Goal: Task Accomplishment & Management: Manage account settings

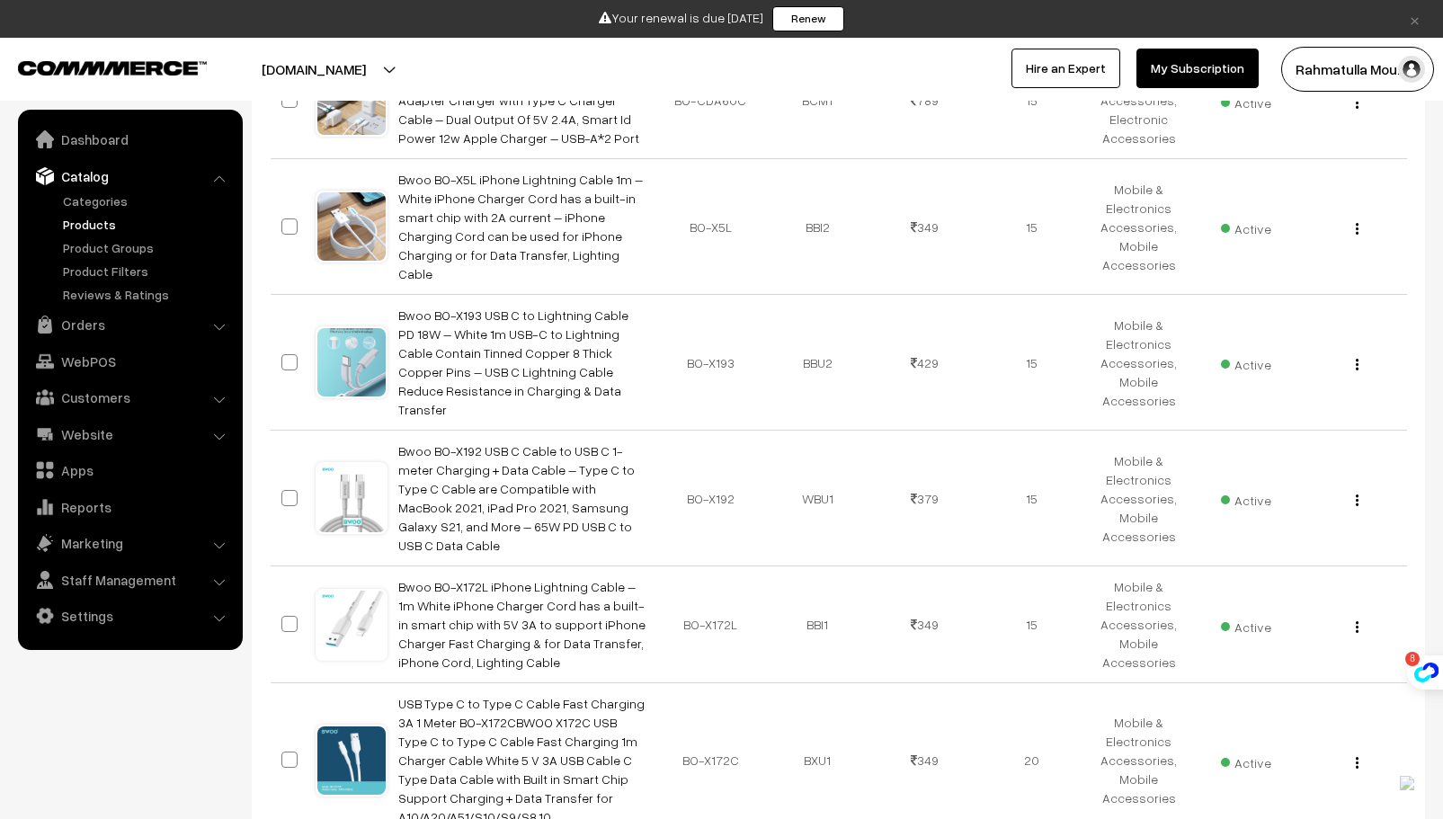
scroll to position [1764, 0]
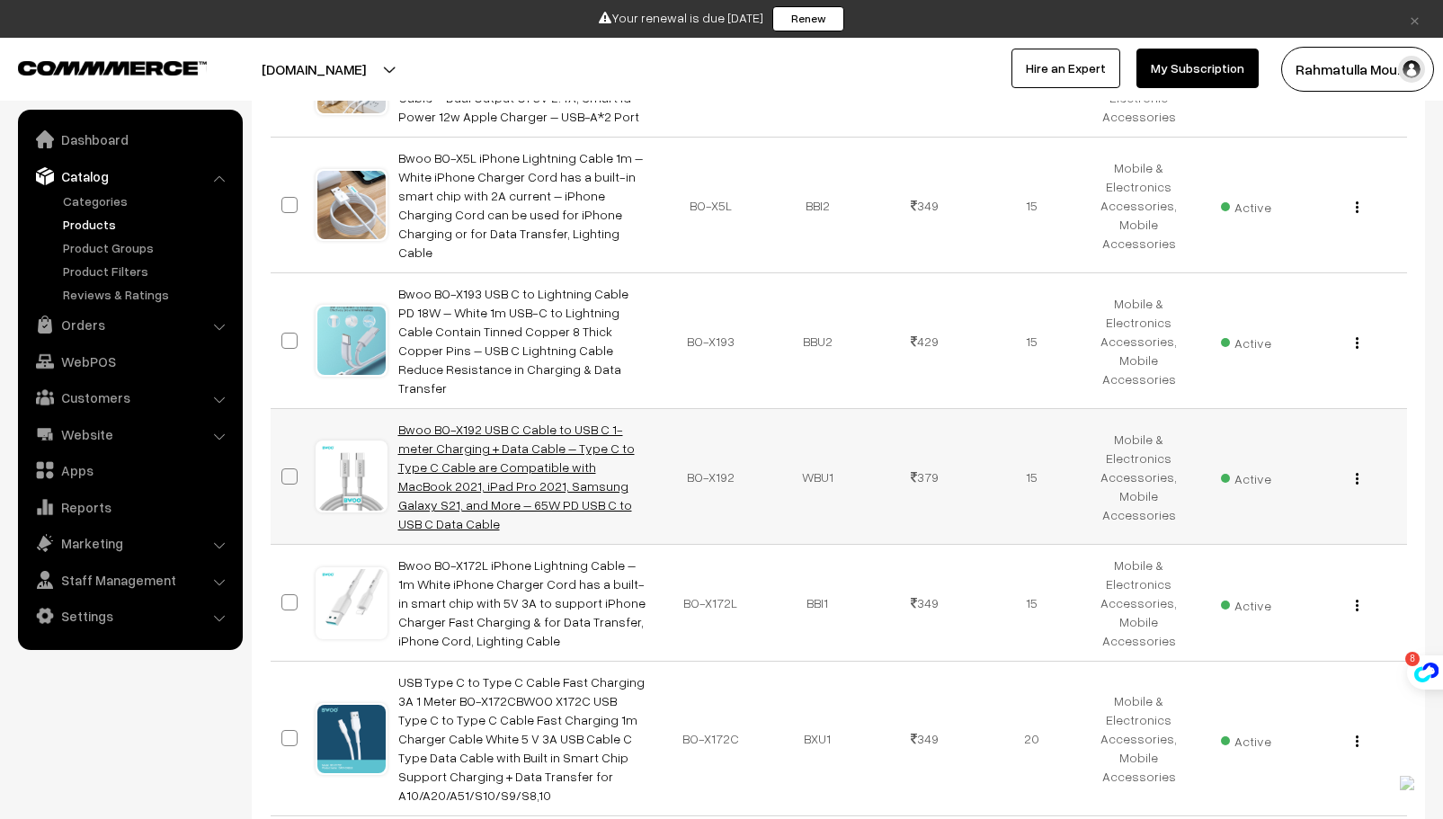
click at [501, 422] on link "Bwoo BO-X192 USB C Cable to USB C 1-meter Charging + Data Cable – Type C to Typ…" at bounding box center [516, 477] width 237 height 110
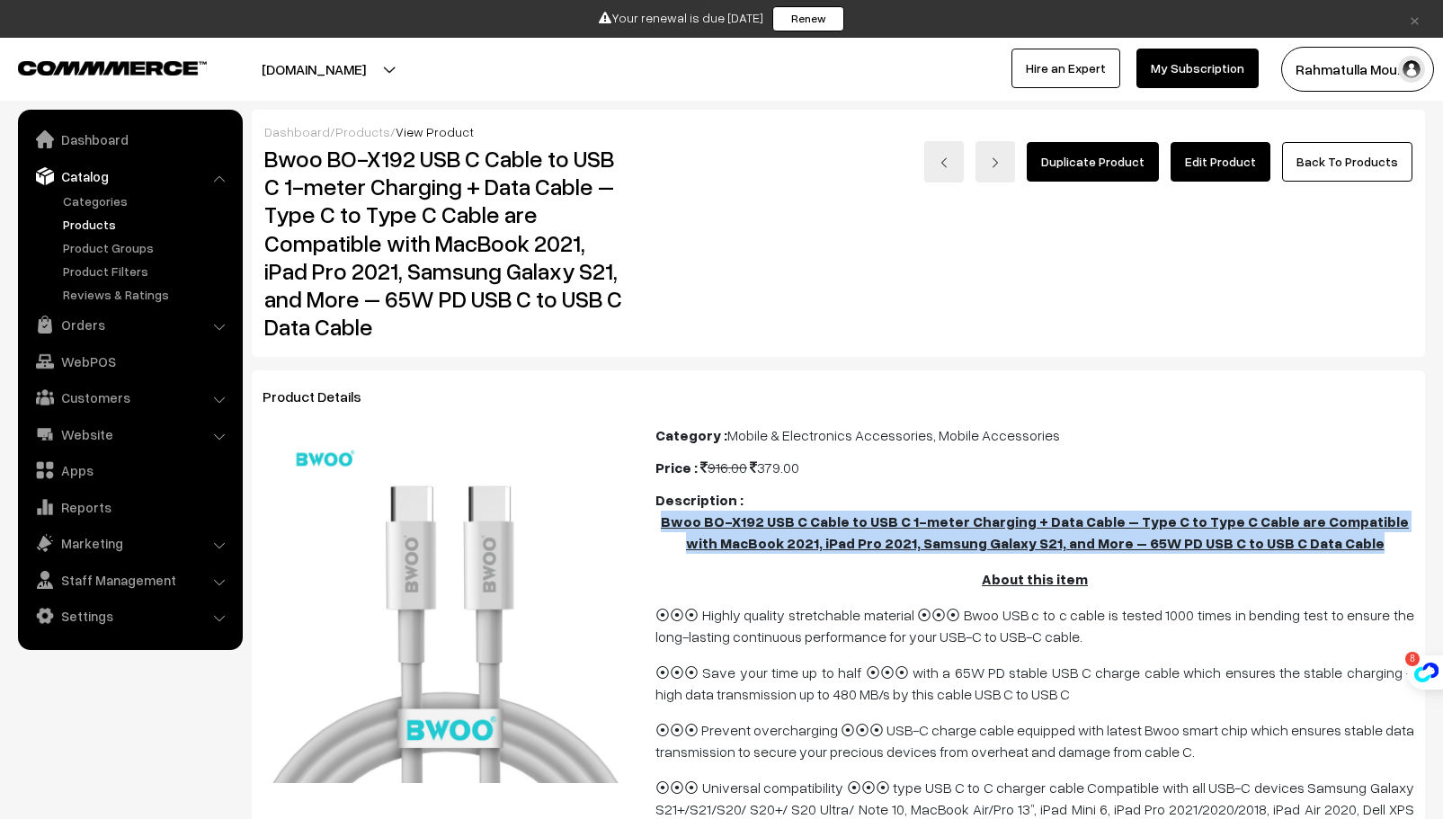
drag, startPoint x: 663, startPoint y: 521, endPoint x: 1413, endPoint y: 549, distance: 750.6
click at [1413, 549] on p "Bwoo BO-X192 USB C Cable to USB C 1-meter Charging + Data Cable – Type C to Typ…" at bounding box center [1035, 532] width 759 height 43
copy u "Bwoo BO-X192 USB C Cable to USB C 1-meter Charging + Data Cable – Type C to Typ…"
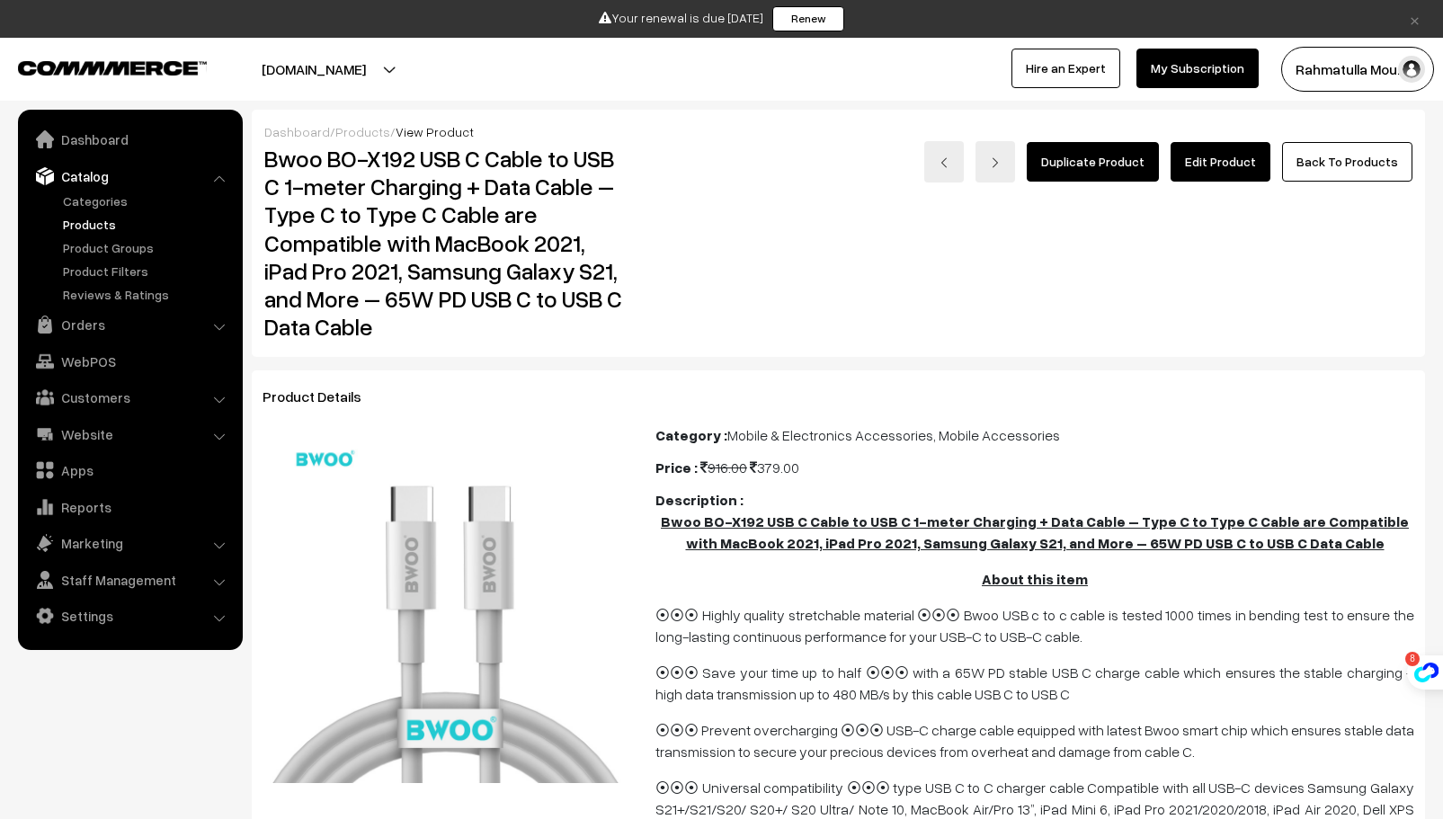
click at [715, 568] on p "About this item" at bounding box center [1035, 579] width 759 height 22
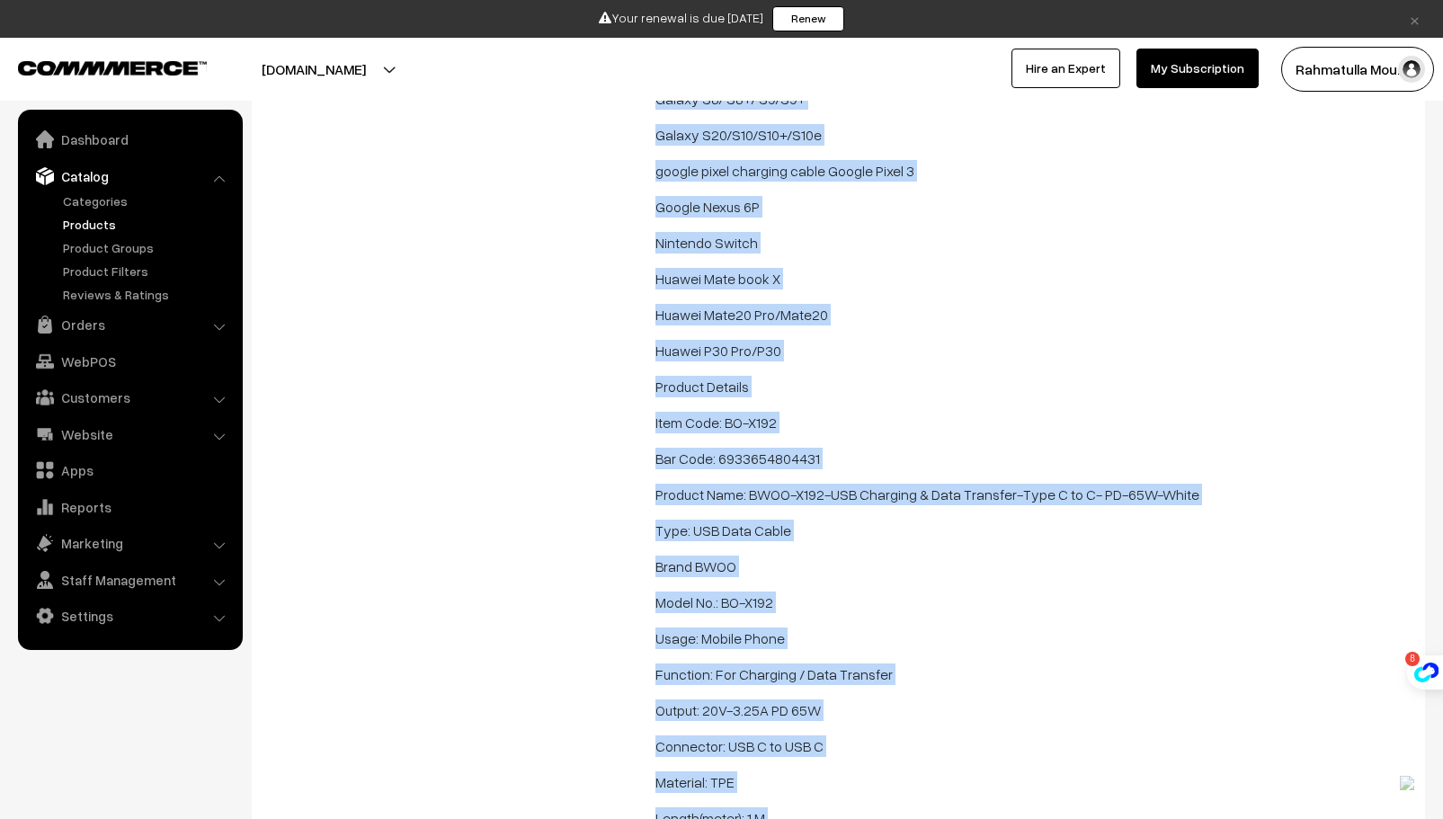
scroll to position [2019, 0]
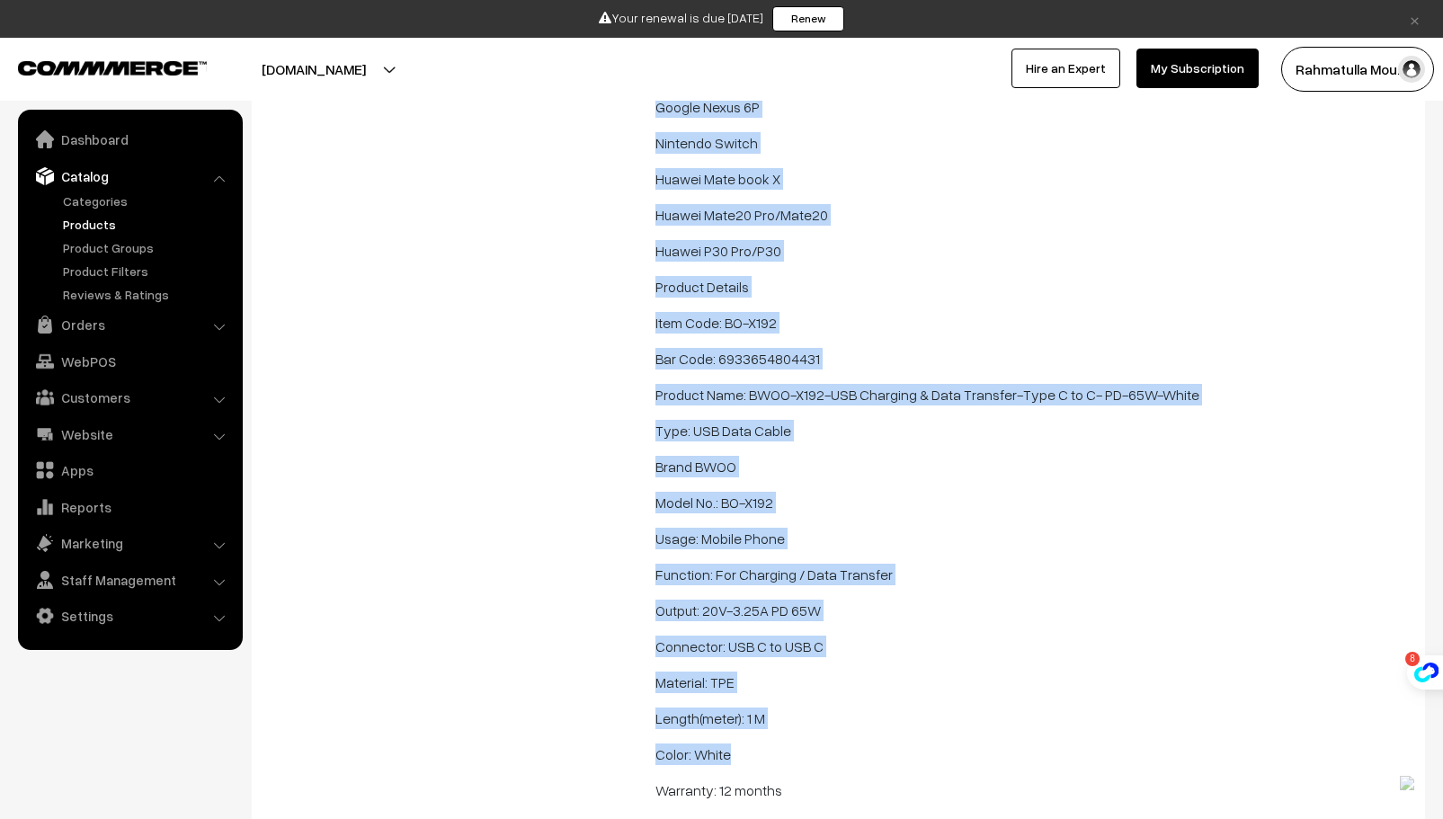
drag, startPoint x: 657, startPoint y: 497, endPoint x: 922, endPoint y: 759, distance: 372.7
copy div "Description : Bwoo BO-X192 USB C Cable to USB C 1-meter Charging + Data Cable –…"
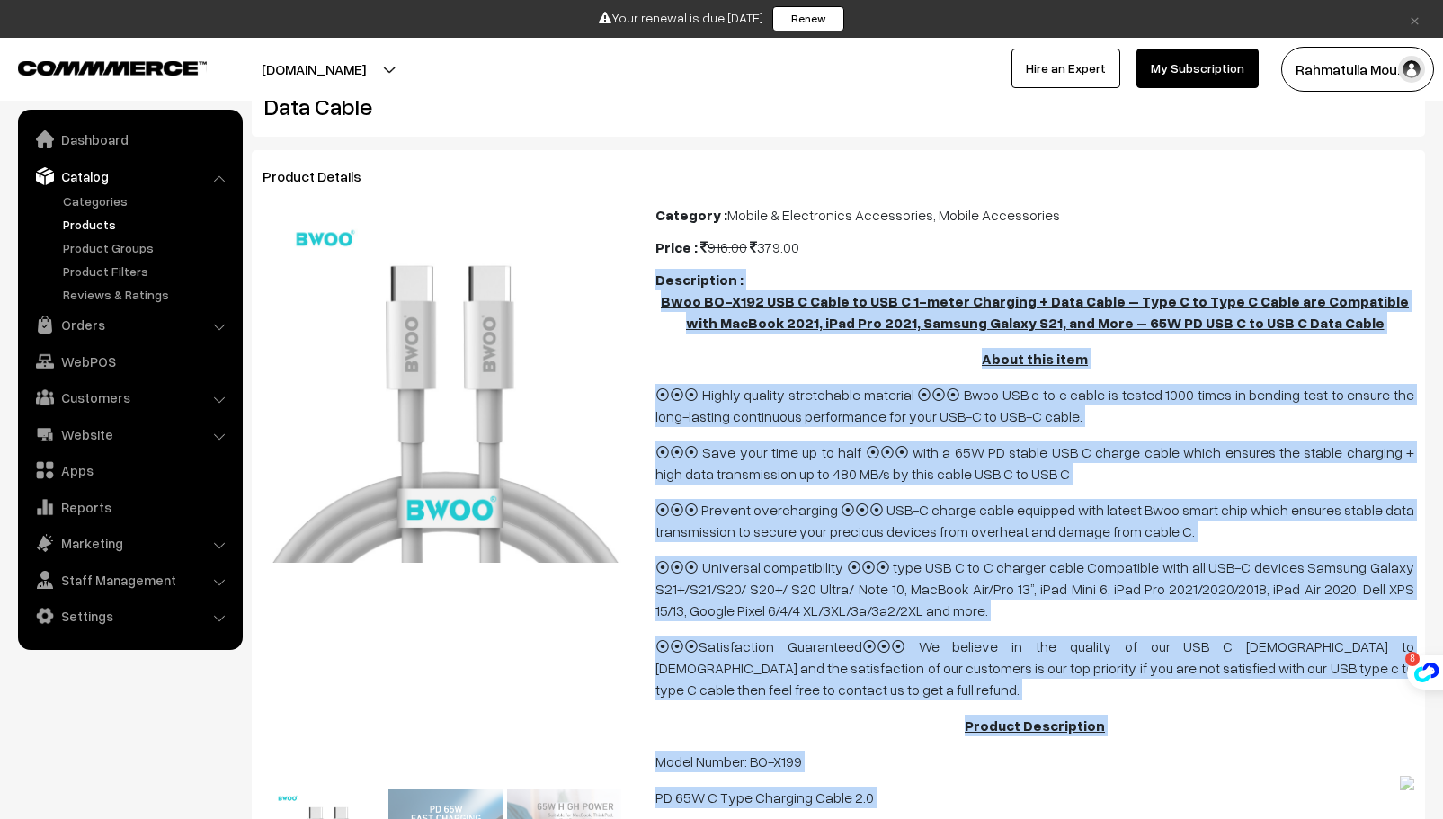
scroll to position [0, 0]
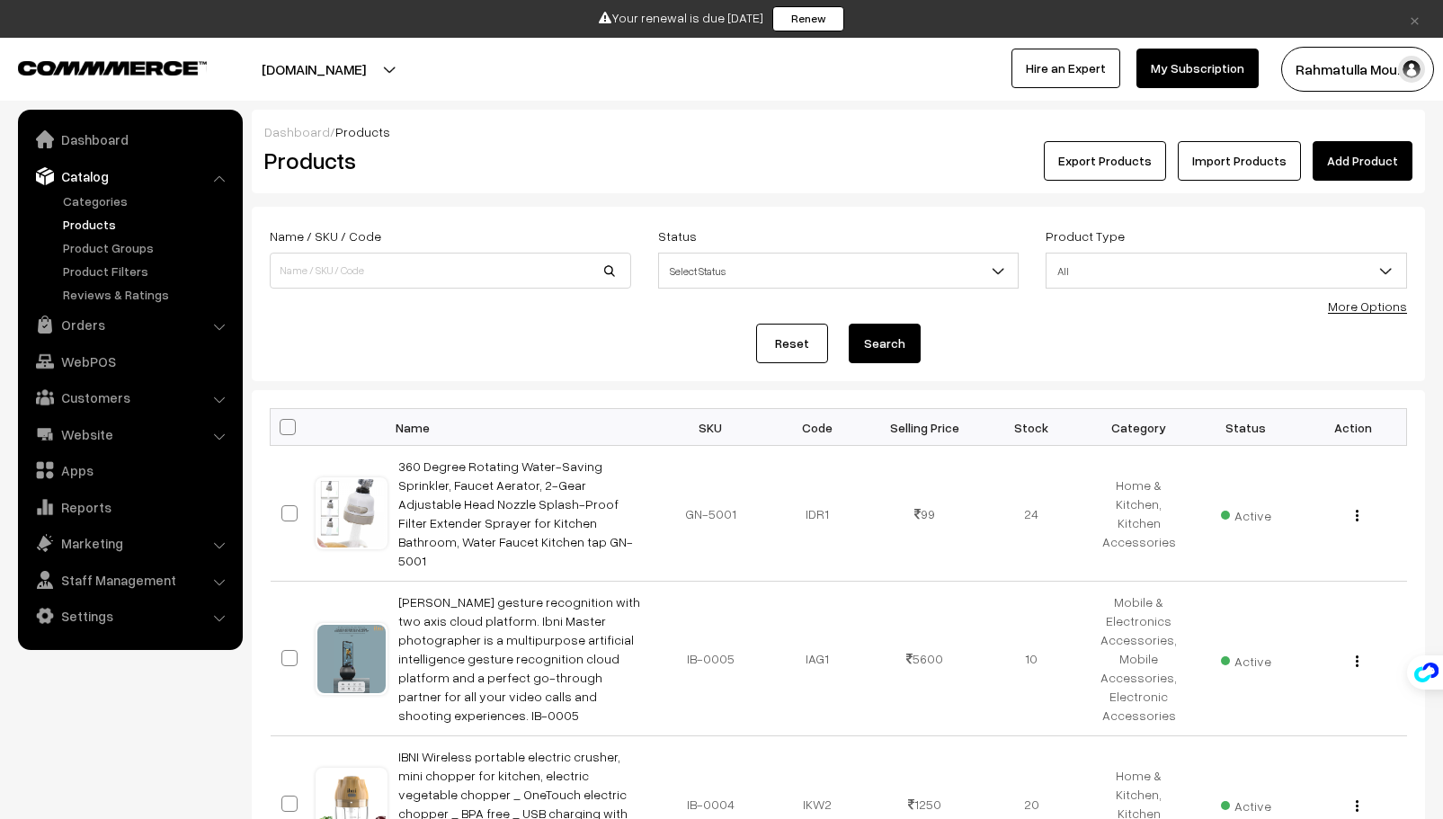
scroll to position [1764, 0]
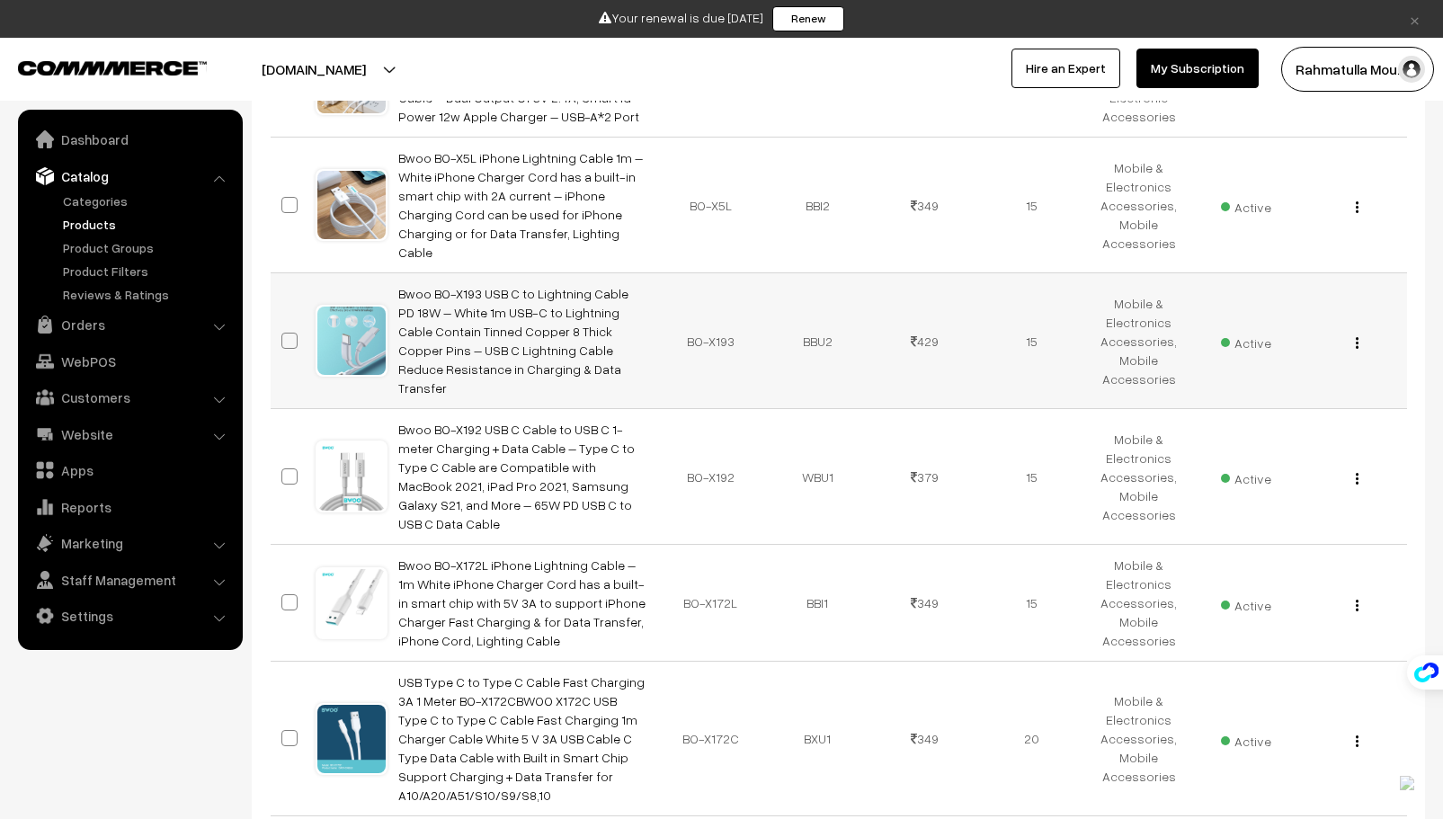
click at [464, 273] on td "Bwoo BO-X193 USB C to Lightning Cable PD 18W – White 1m USB-C to Lightning Cabl…" at bounding box center [523, 341] width 270 height 136
click at [473, 286] on link "Bwoo BO-X193 USB C to Lightning Cable PD 18W – White 1m USB-C to Lightning Cabl…" at bounding box center [513, 341] width 230 height 110
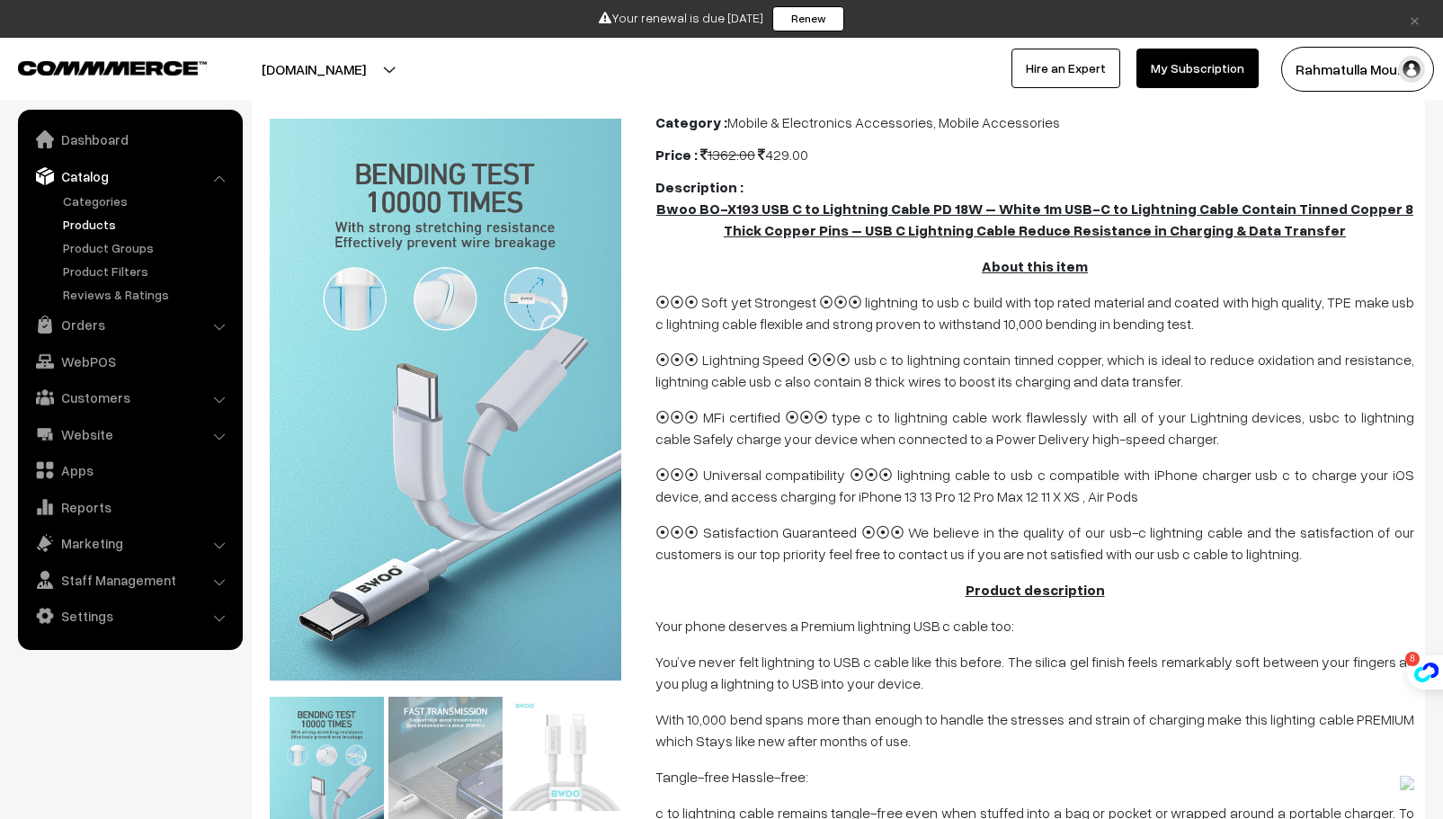
scroll to position [292, 0]
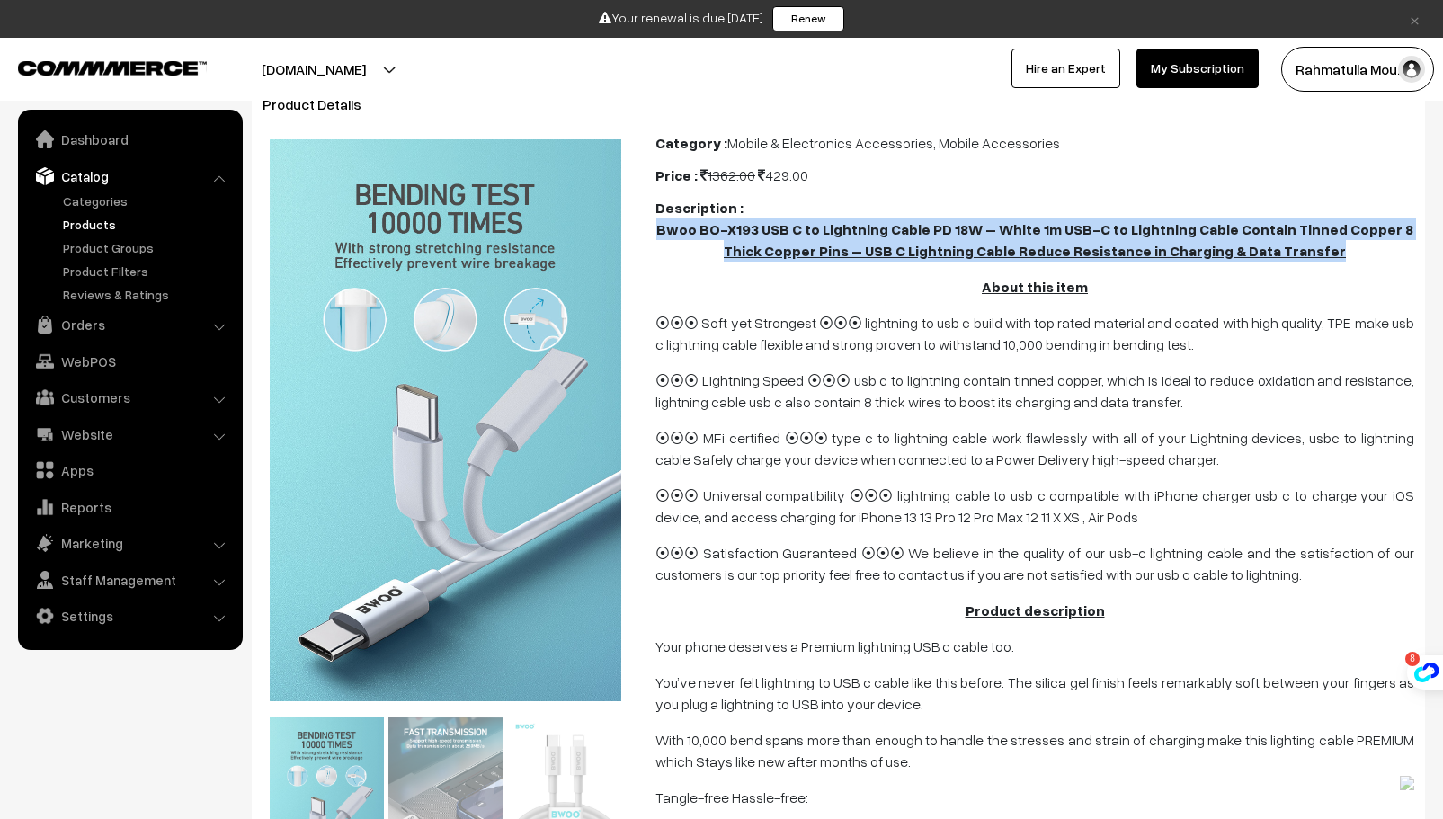
drag, startPoint x: 653, startPoint y: 227, endPoint x: 1343, endPoint y: 255, distance: 690.3
copy u "Bwoo BO-X193 USB C to Lightning Cable PD 18W – White 1m USB-C to Lightning Cabl…"
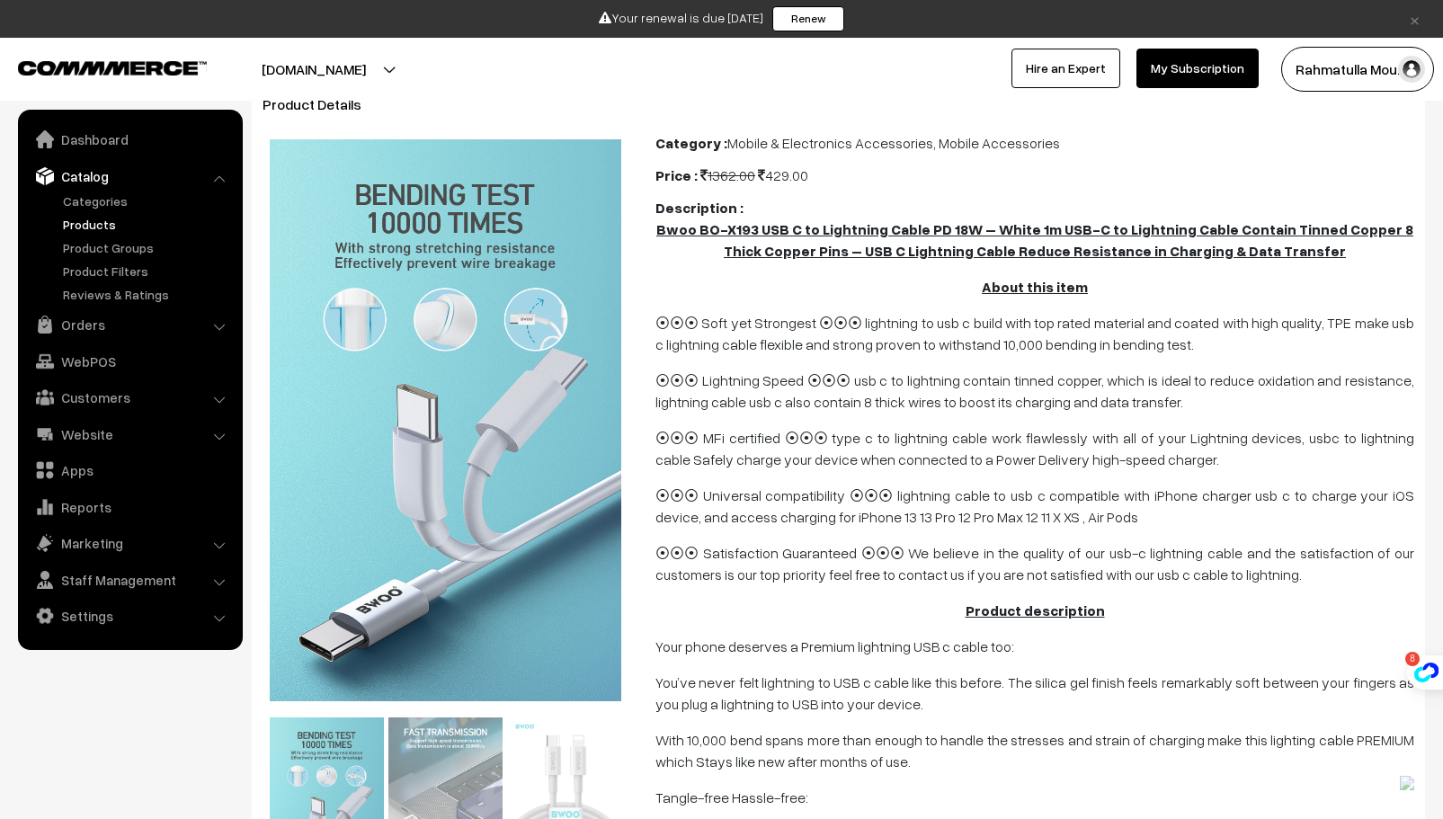
drag, startPoint x: 764, startPoint y: 292, endPoint x: 725, endPoint y: 270, distance: 45.5
click at [756, 290] on p "About this item" at bounding box center [1035, 287] width 759 height 22
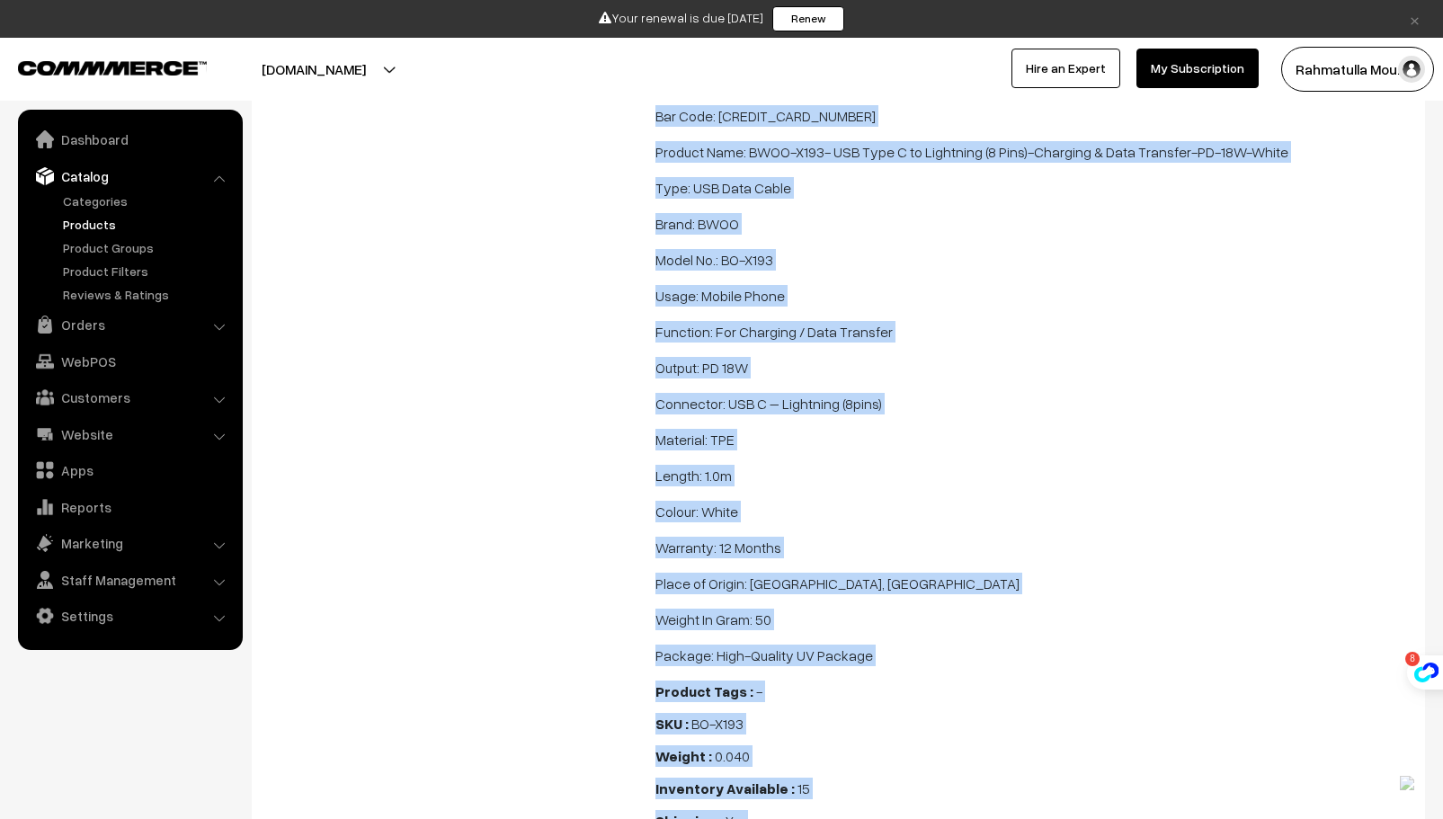
scroll to position [1789, 0]
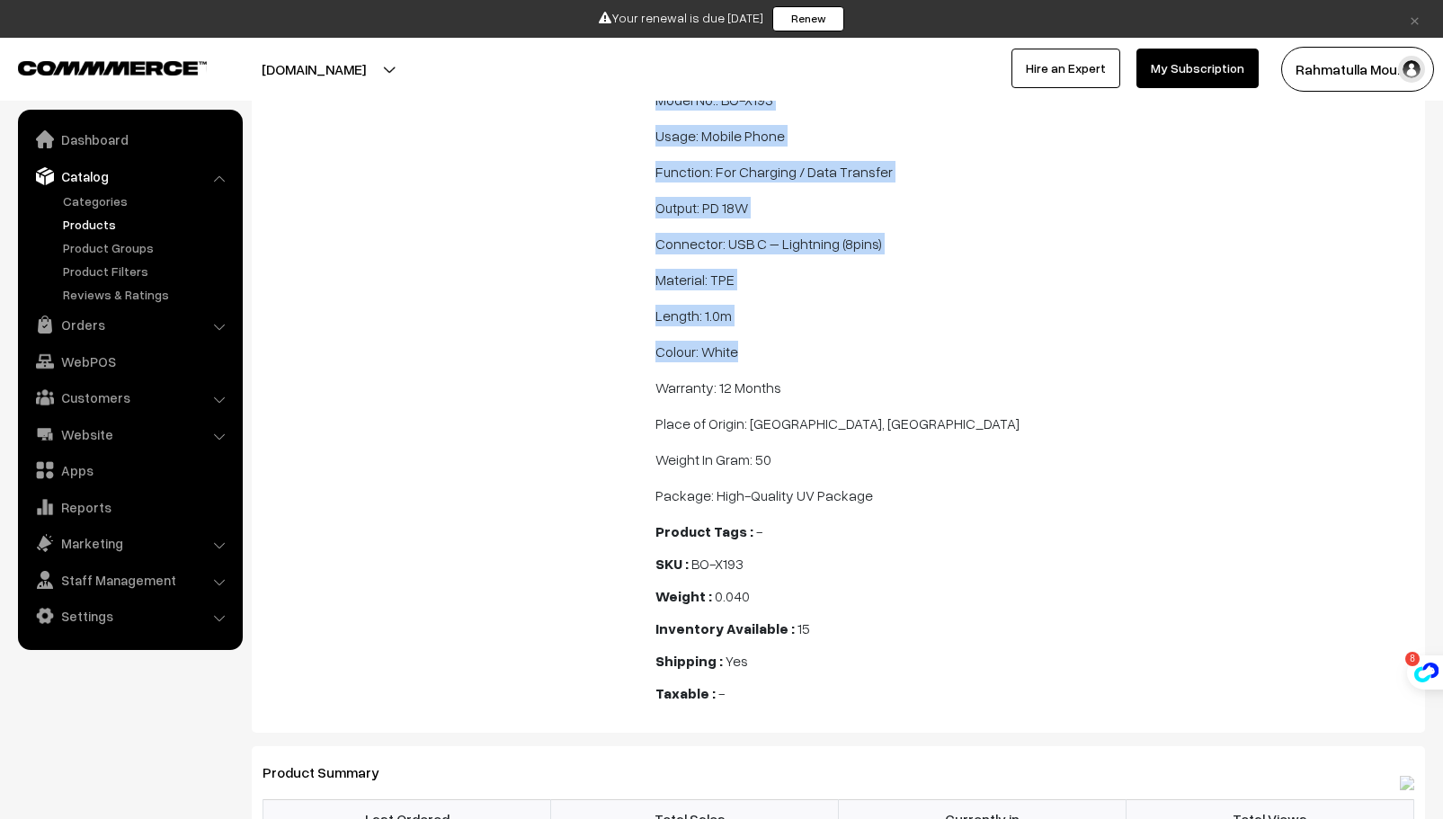
drag, startPoint x: 659, startPoint y: 229, endPoint x: 1228, endPoint y: 354, distance: 582.0
copy span "Bwoo BO-X193 USB C to Lightning Cable PD 18W – White 1m USB-C to Lightning Cabl…"
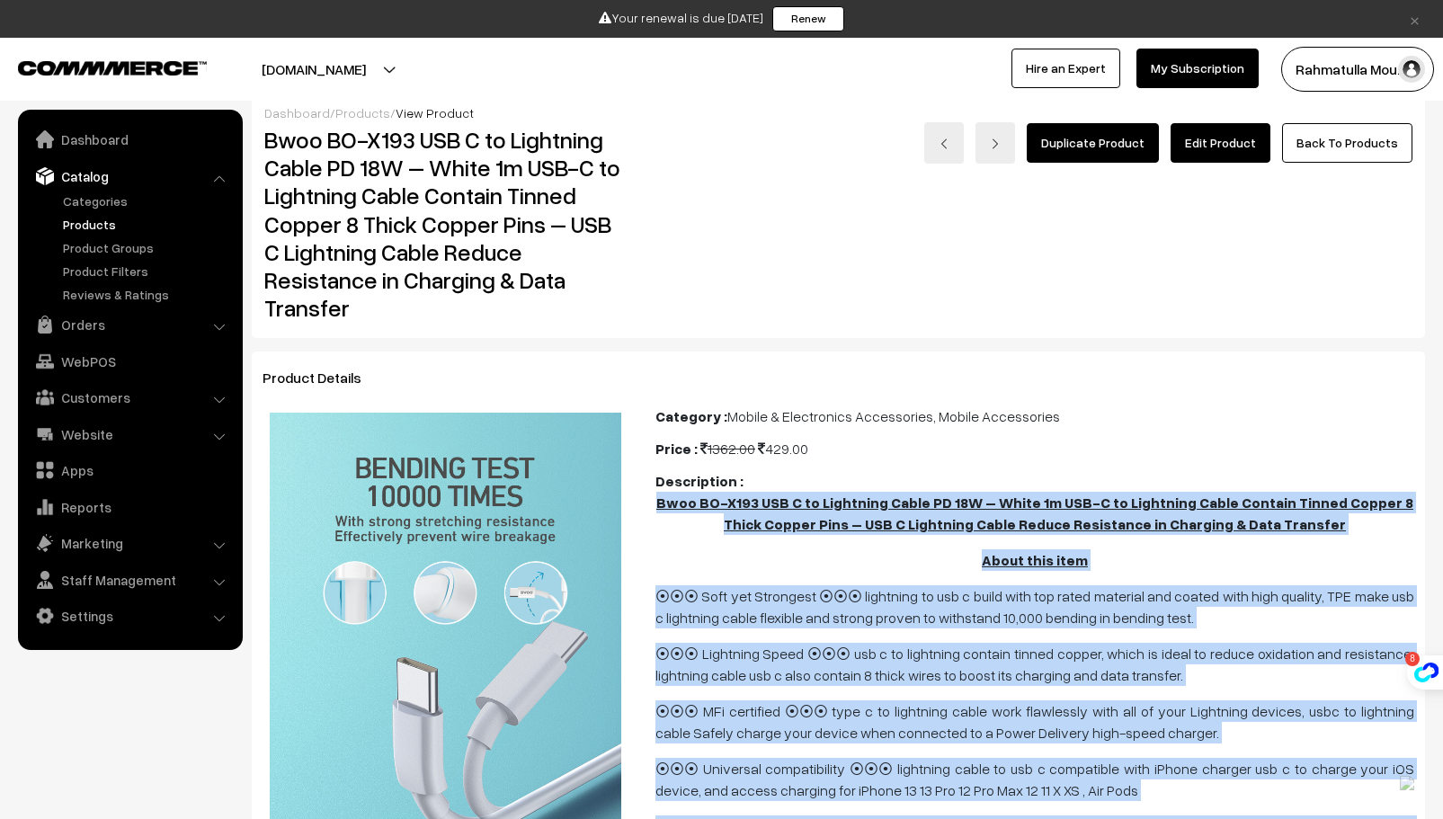
scroll to position [0, 0]
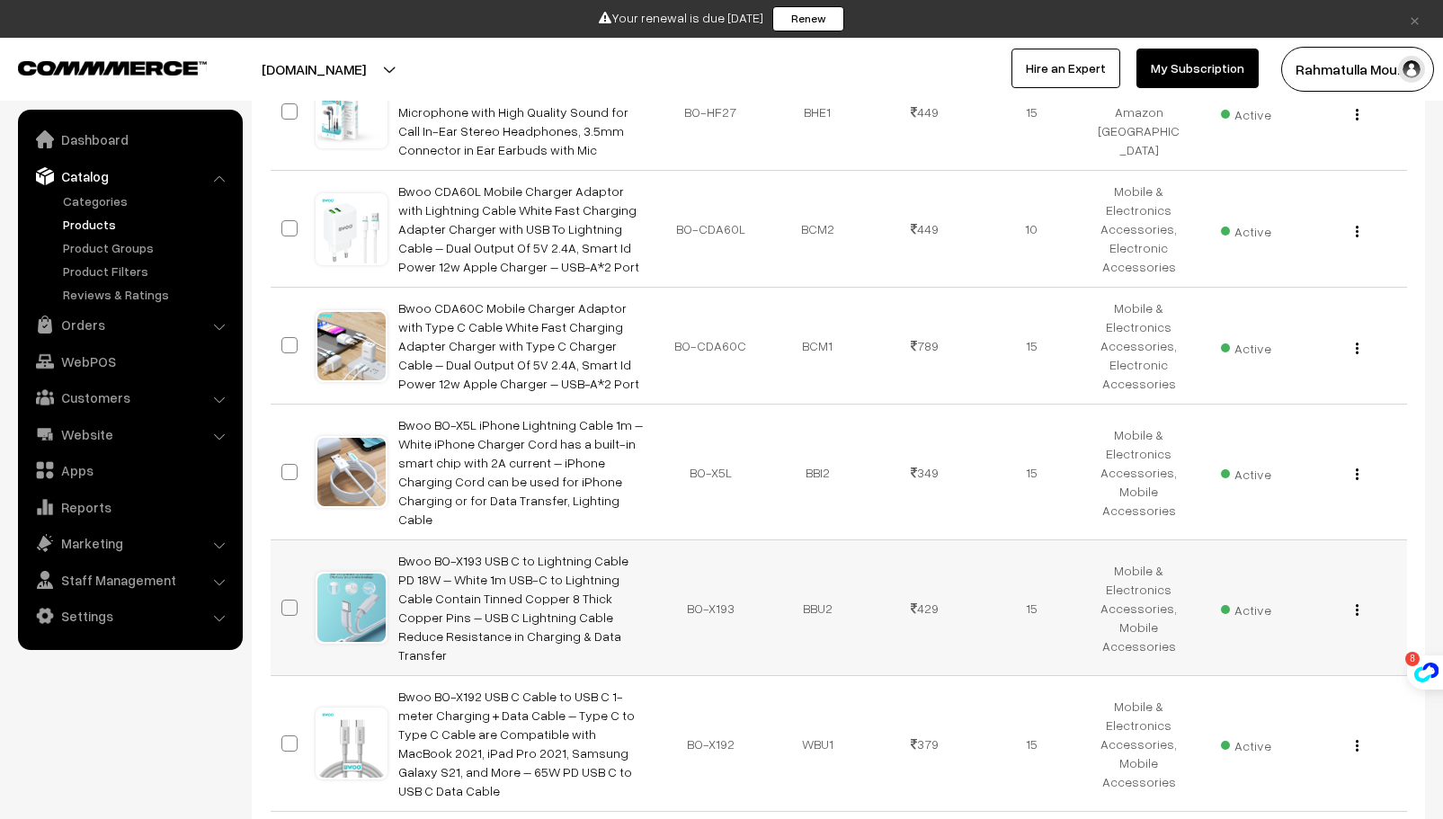
scroll to position [1405, 0]
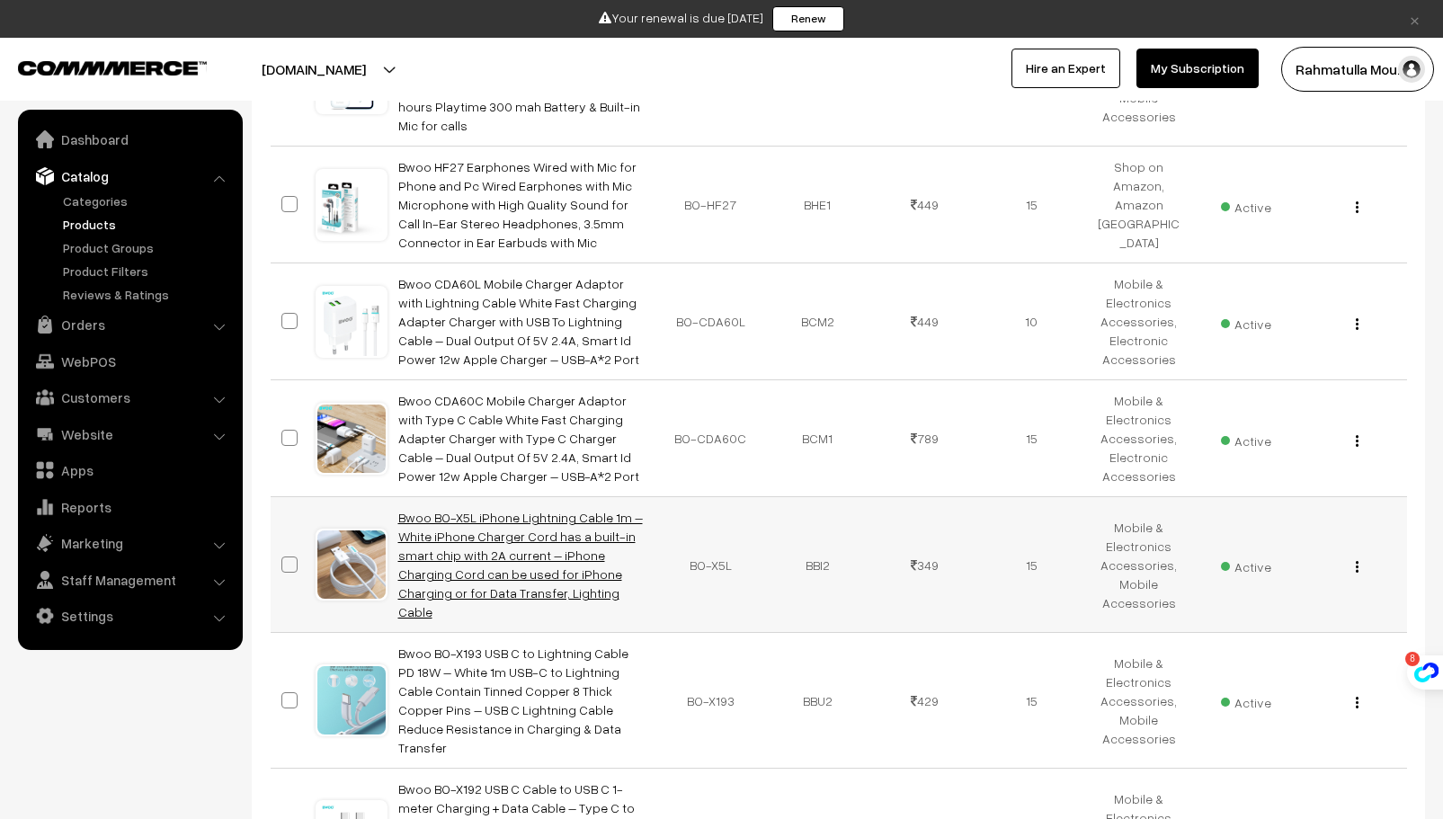
click at [487, 510] on link "Bwoo BO-X5L iPhone Lightning Cable 1m – White iPhone Charger Cord has a built-i…" at bounding box center [520, 565] width 245 height 110
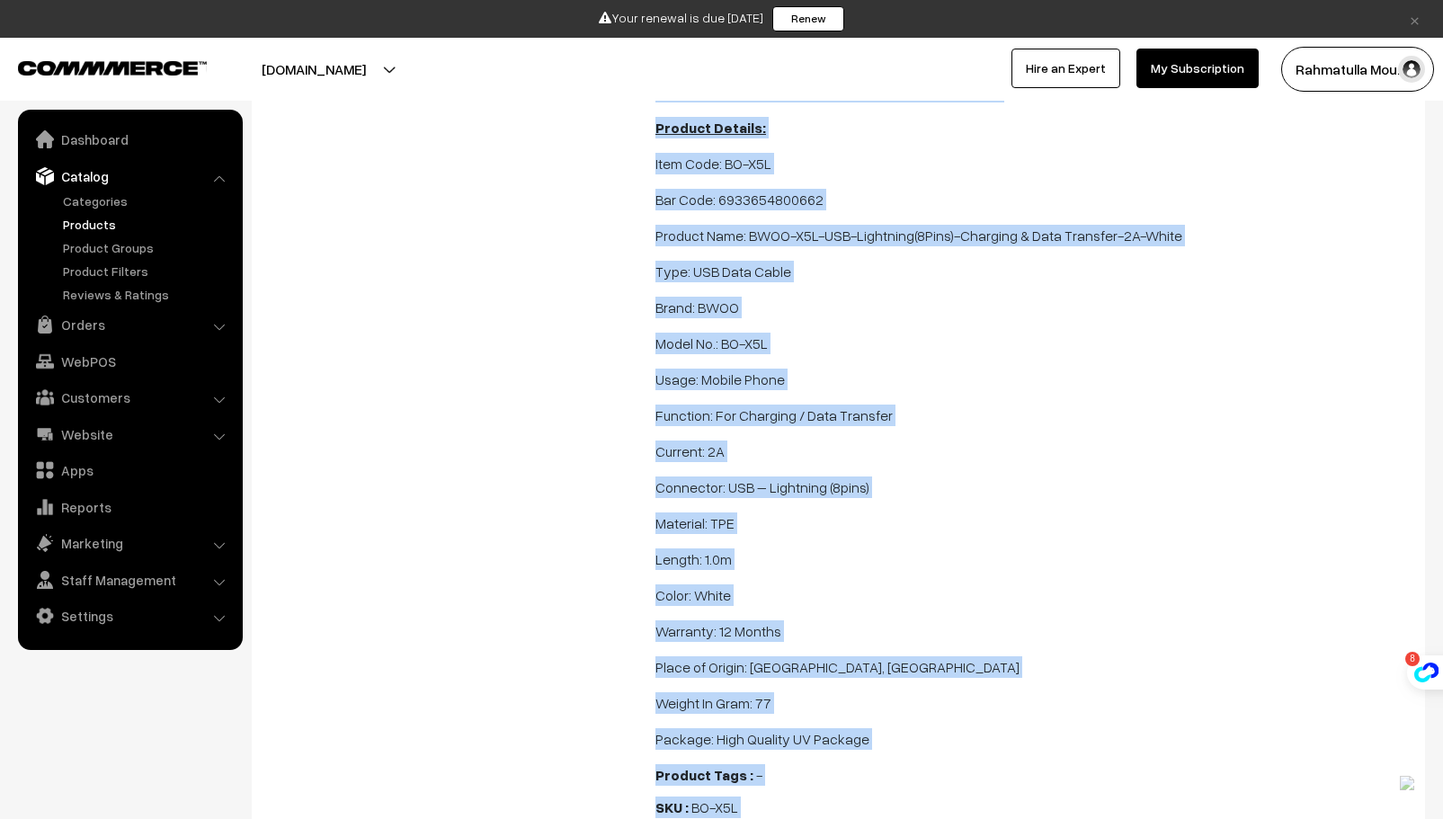
scroll to position [1961, 0]
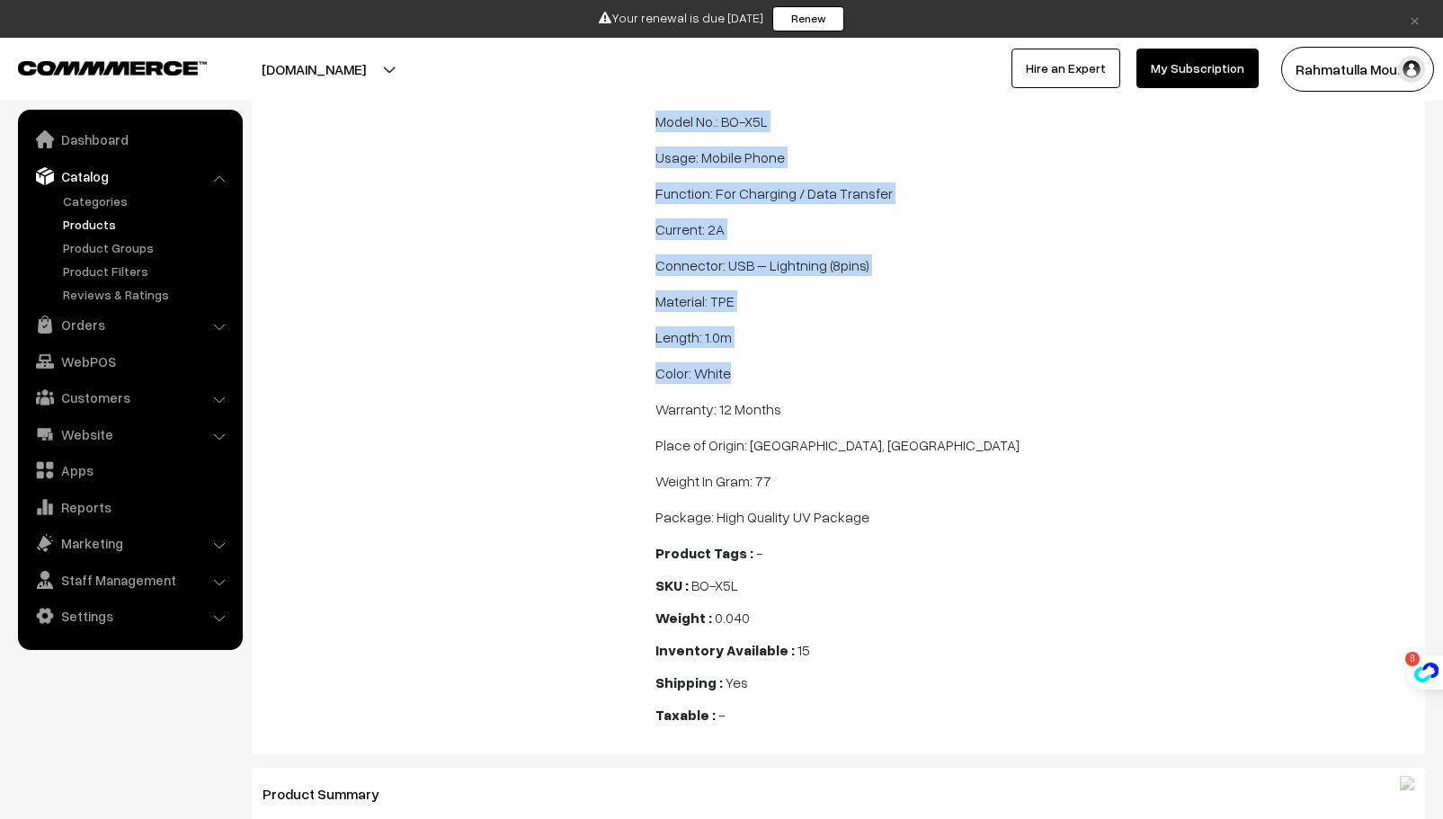
drag, startPoint x: 655, startPoint y: 471, endPoint x: 1034, endPoint y: 366, distance: 393.8
copy div "Description : Bwoo BO-X5L iPhone Lightning Cable 1m – White iPhone Charger Cord…"
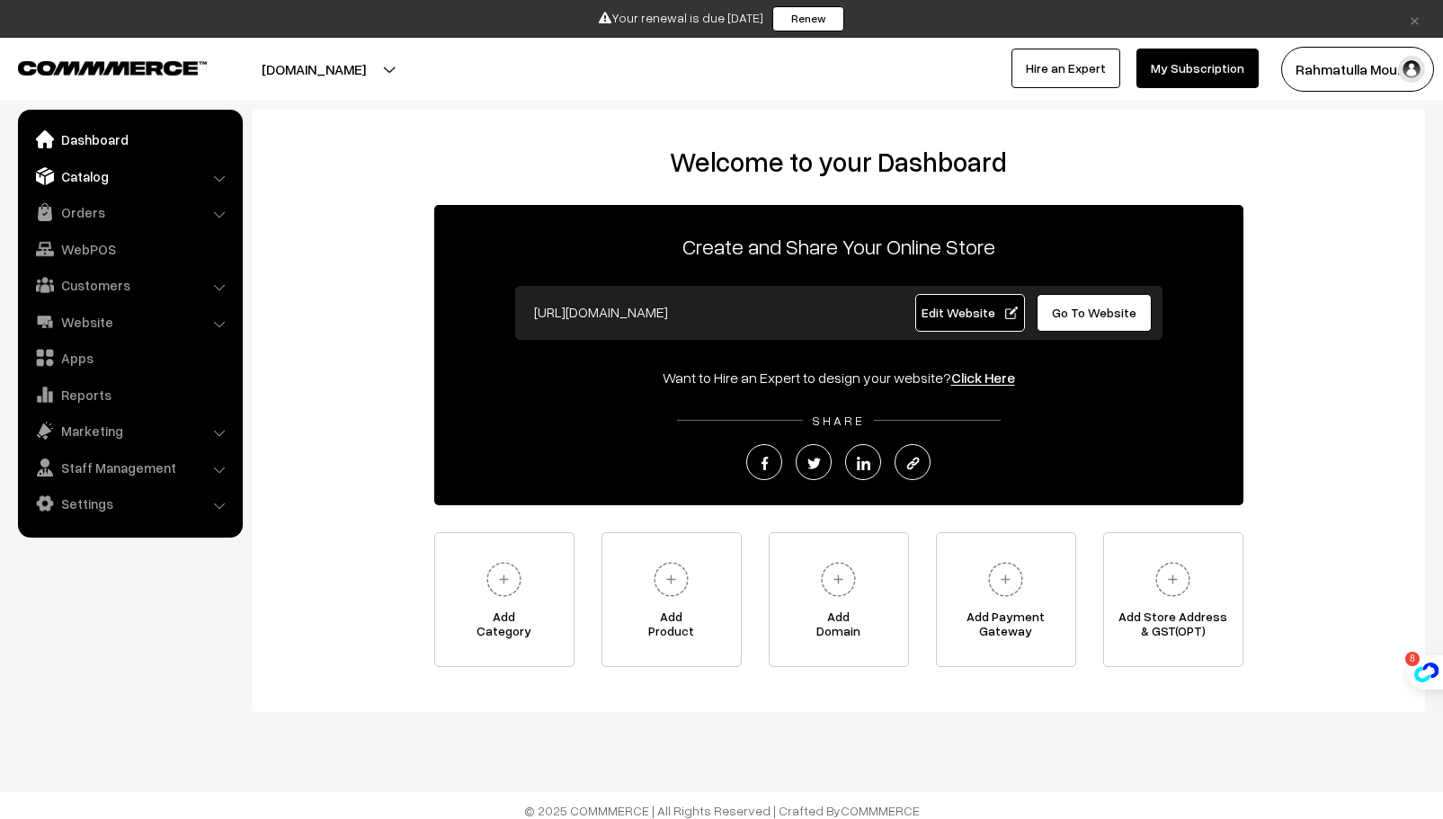
click at [126, 175] on link "Catalog" at bounding box center [129, 176] width 214 height 32
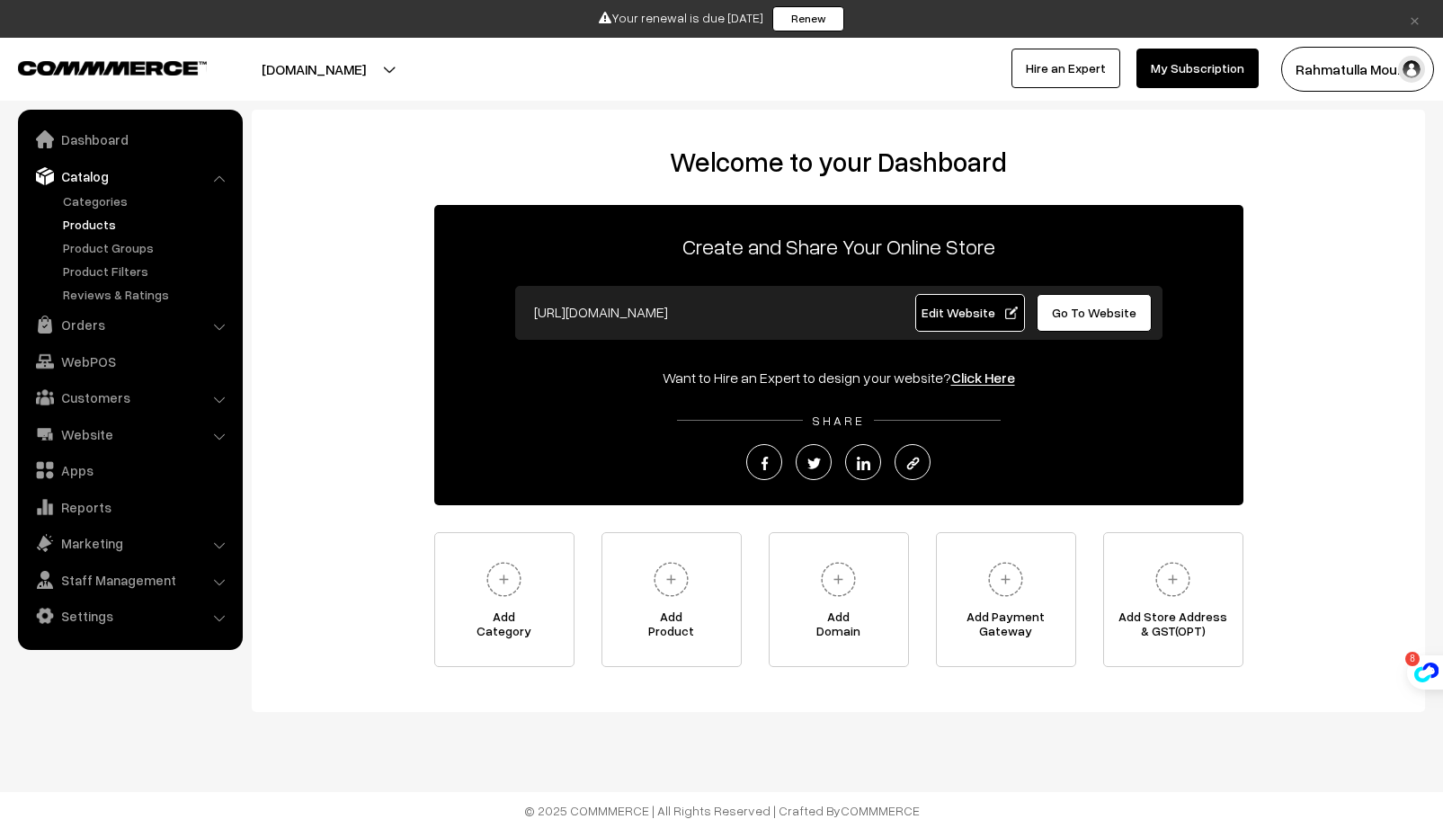
click at [91, 220] on link "Products" at bounding box center [147, 224] width 178 height 19
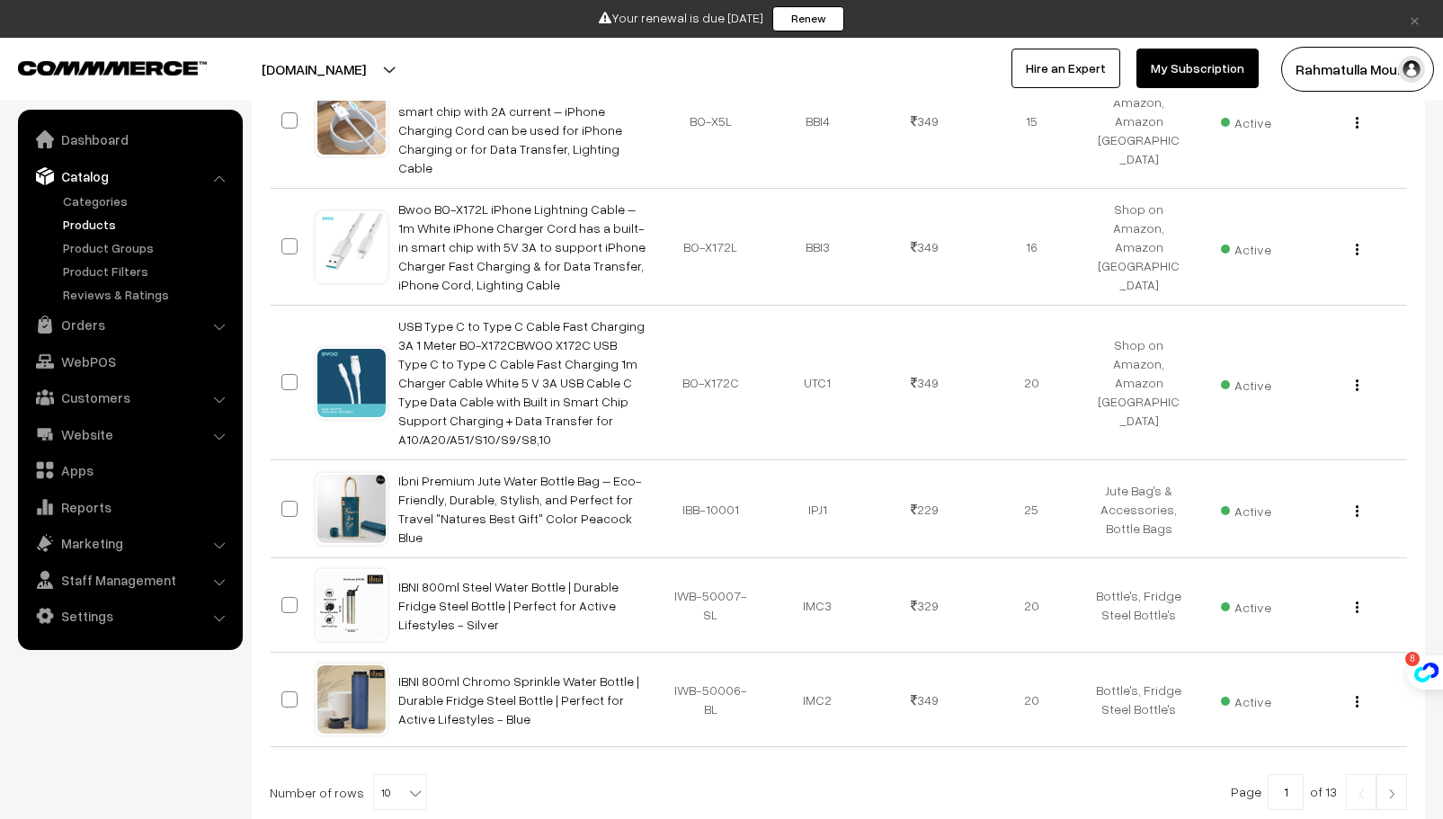
scroll to position [973, 0]
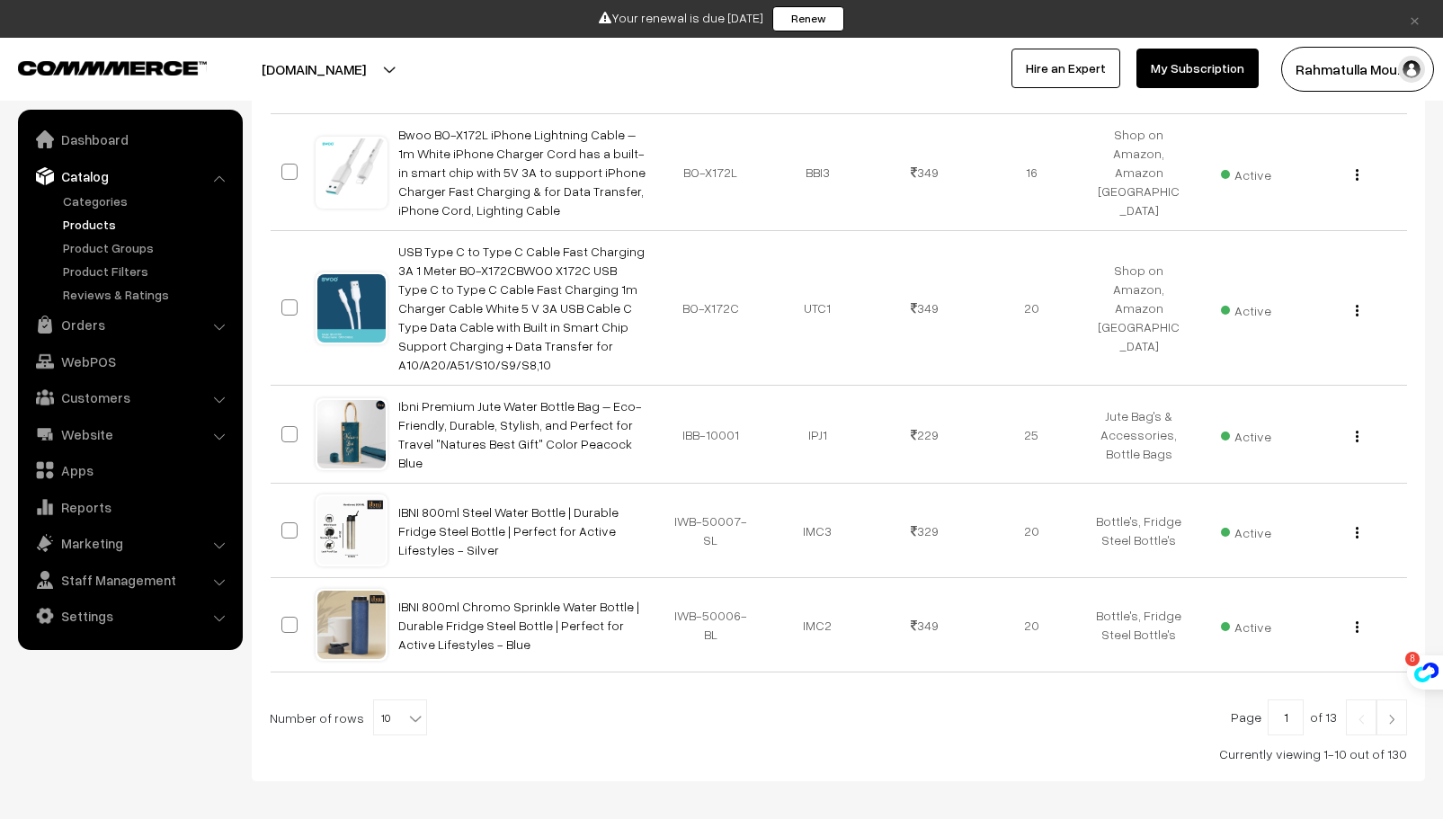
click at [406, 710] on b at bounding box center [415, 719] width 18 height 18
select select "100"
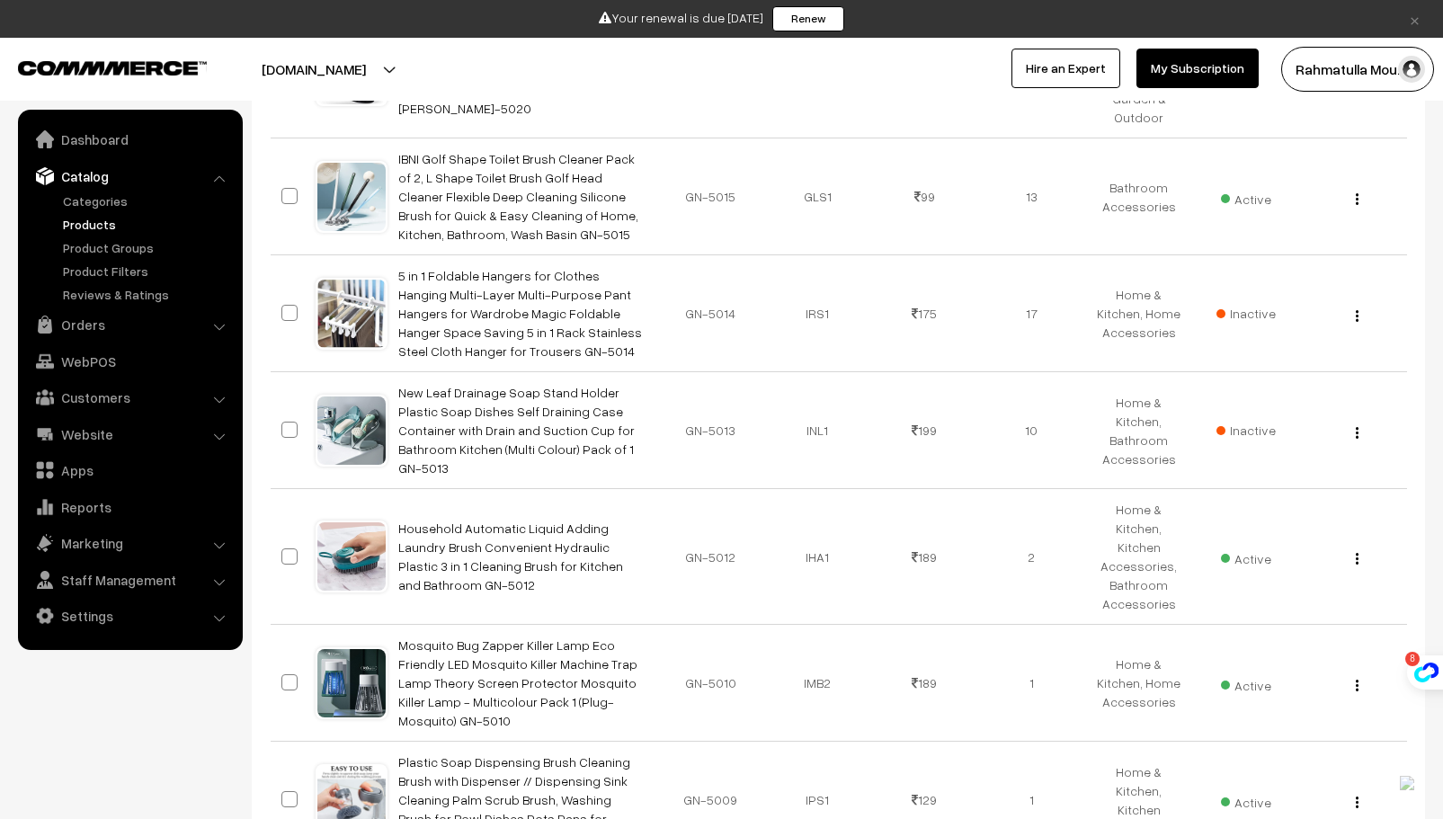
scroll to position [11066, 0]
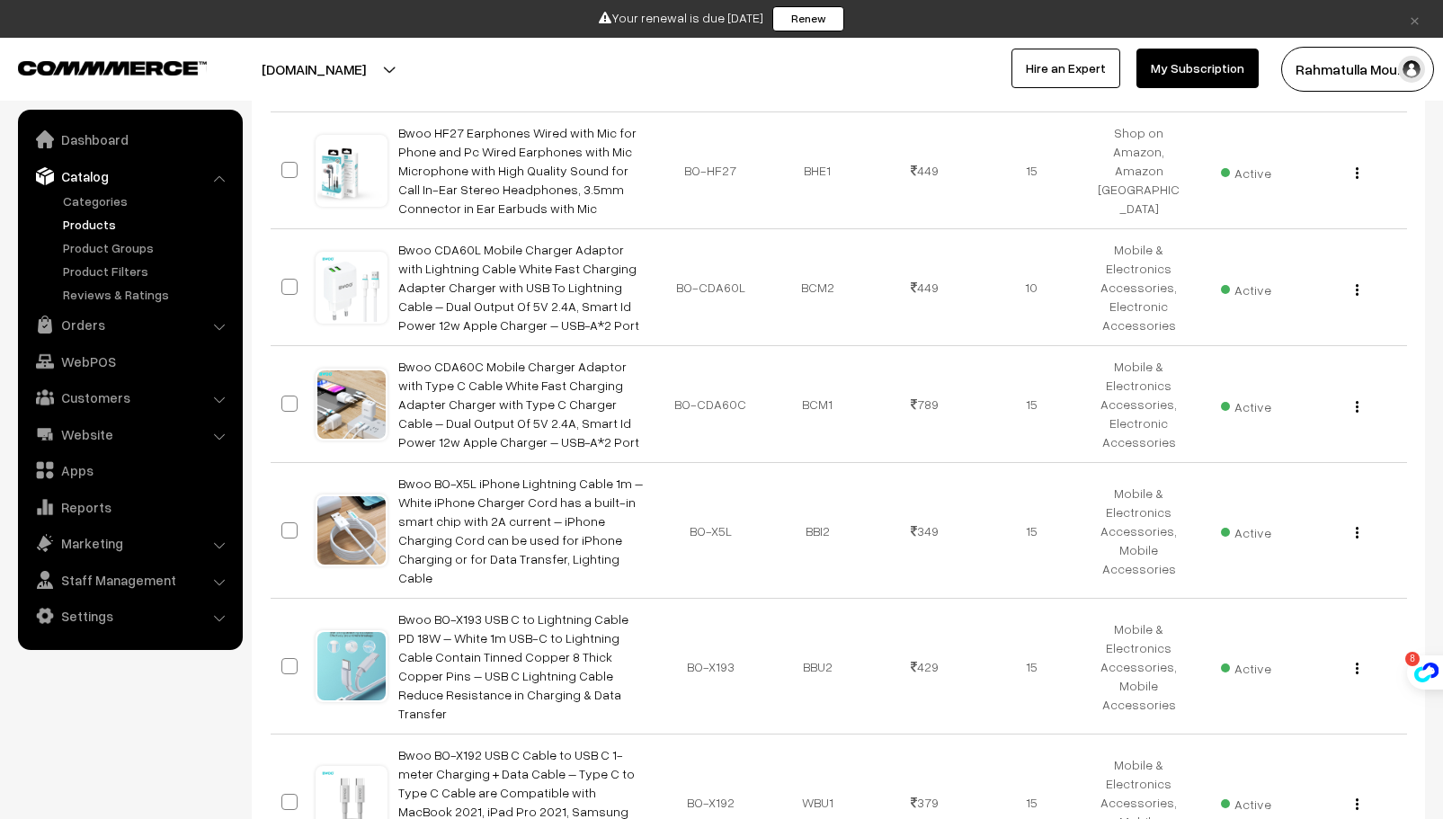
scroll to position [1529, 0]
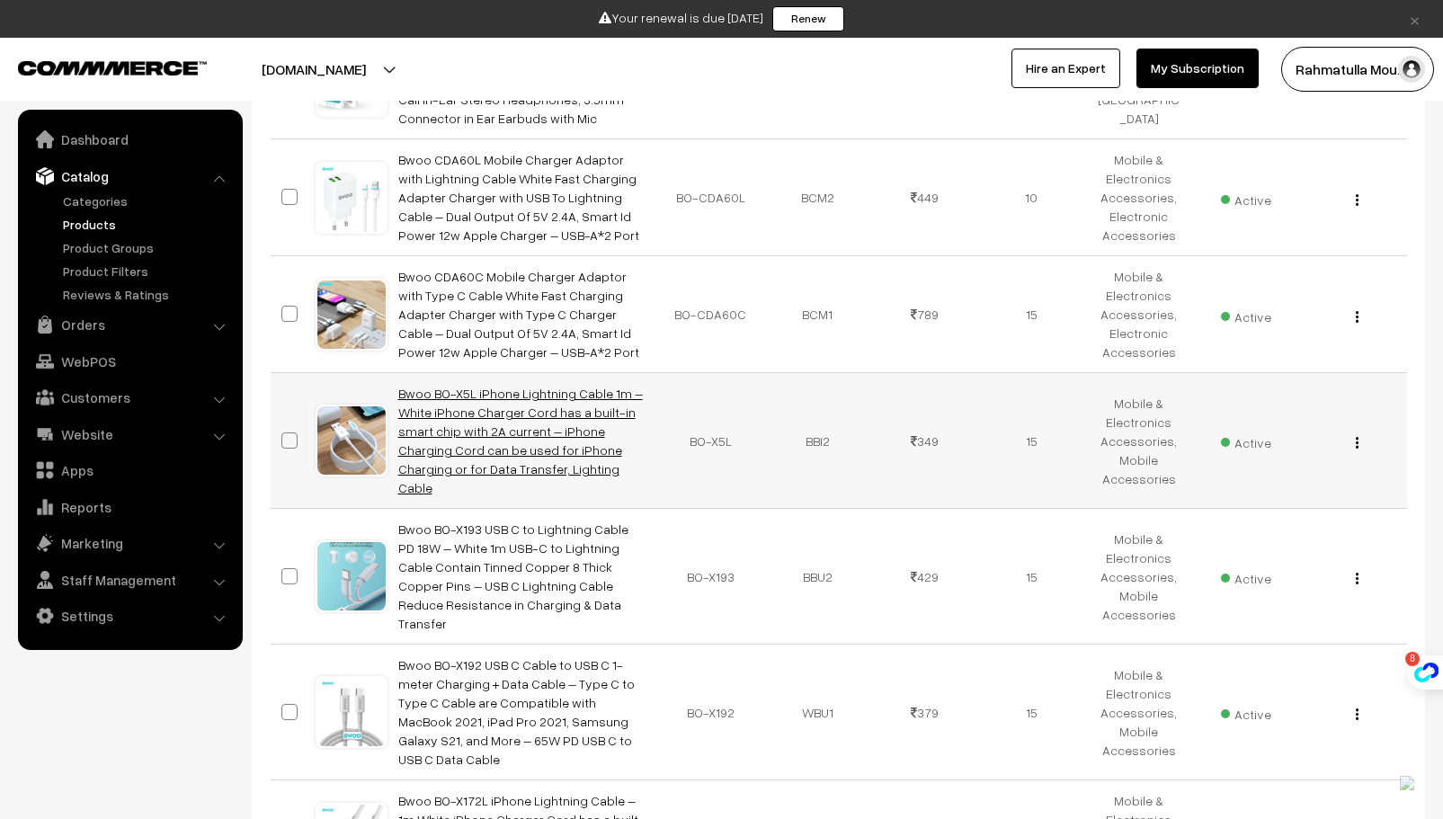
click at [490, 386] on link "Bwoo BO-X5L iPhone Lightning Cable 1m – White iPhone Charger Cord has a built-i…" at bounding box center [520, 441] width 245 height 110
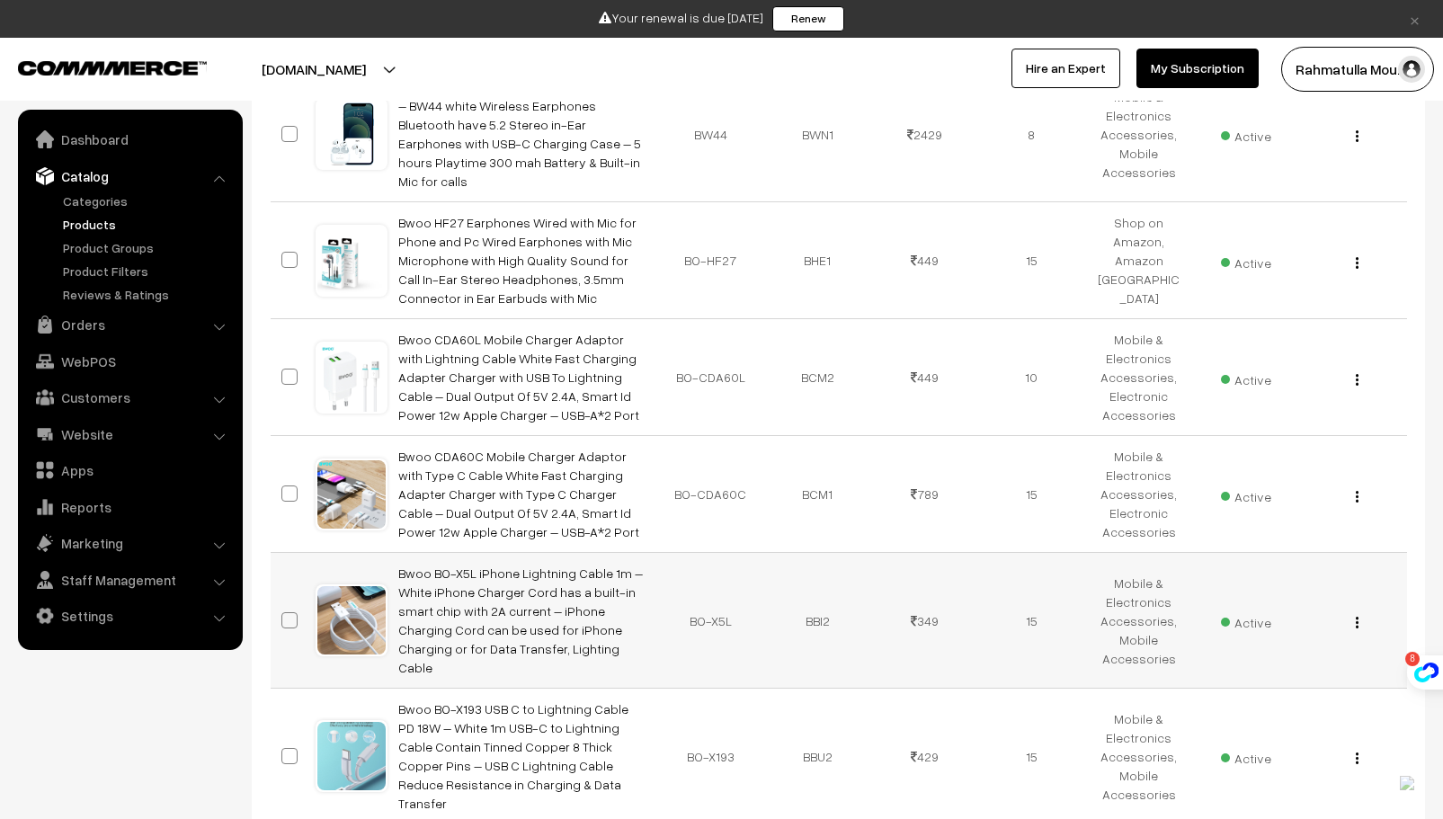
scroll to position [1259, 0]
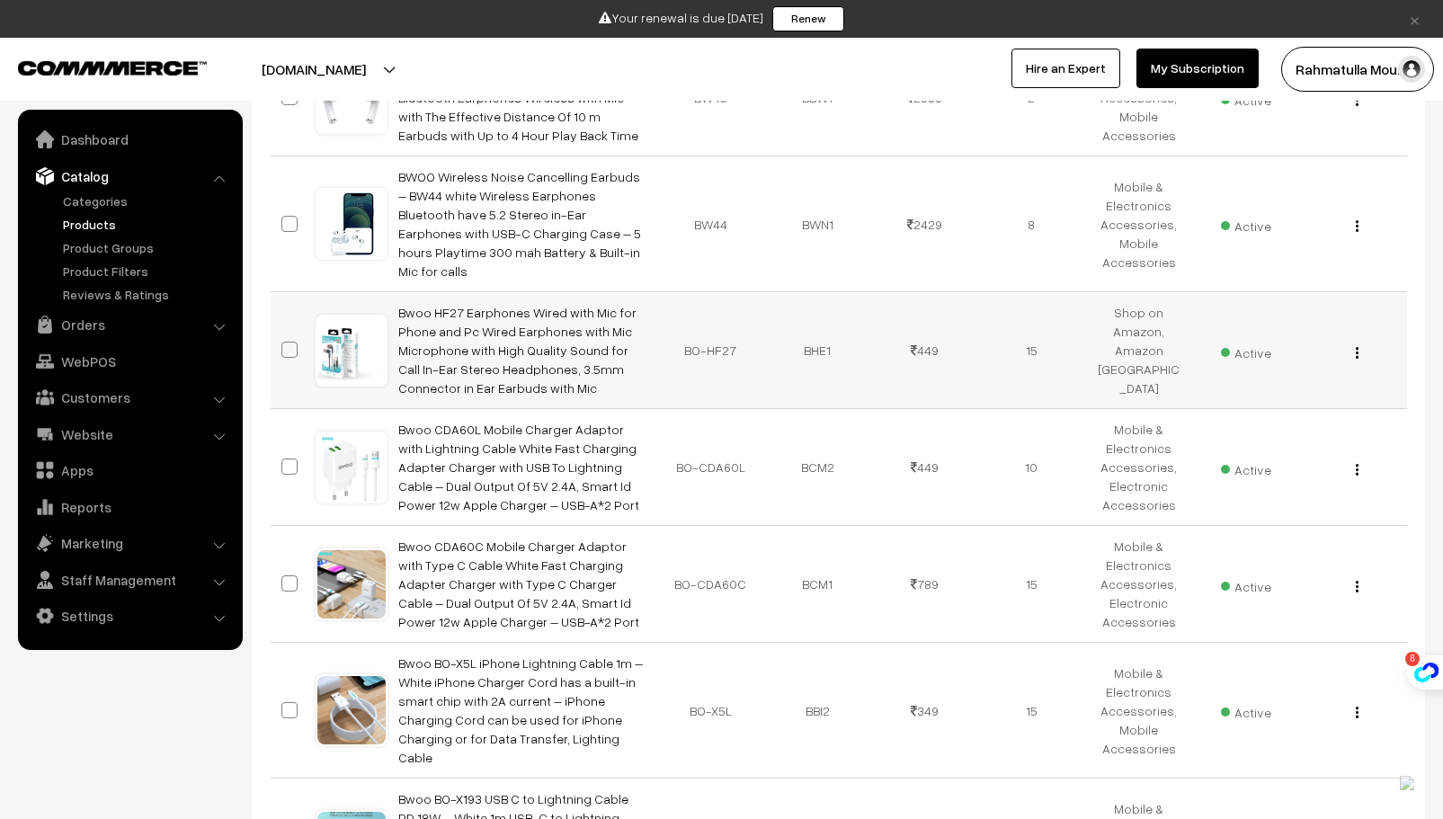
click at [492, 292] on td "Bwoo HF27 Earphones Wired with Mic for Phone and Pc Wired Earphones with Mic Mi…" at bounding box center [523, 350] width 270 height 117
click at [481, 305] on link "Bwoo HF27 Earphones Wired with Mic for Phone and Pc Wired Earphones with Mic Mi…" at bounding box center [517, 350] width 238 height 91
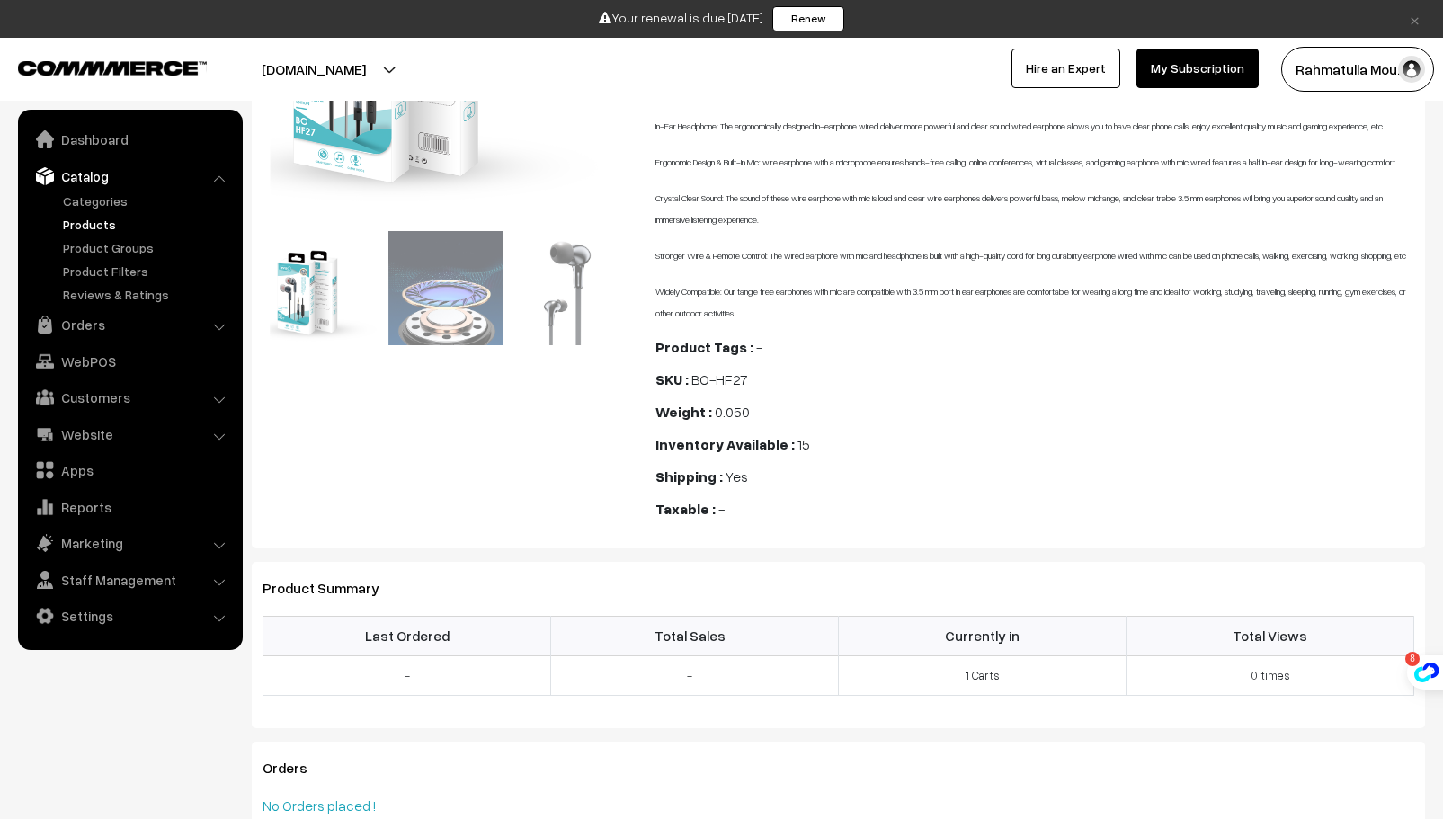
scroll to position [270, 0]
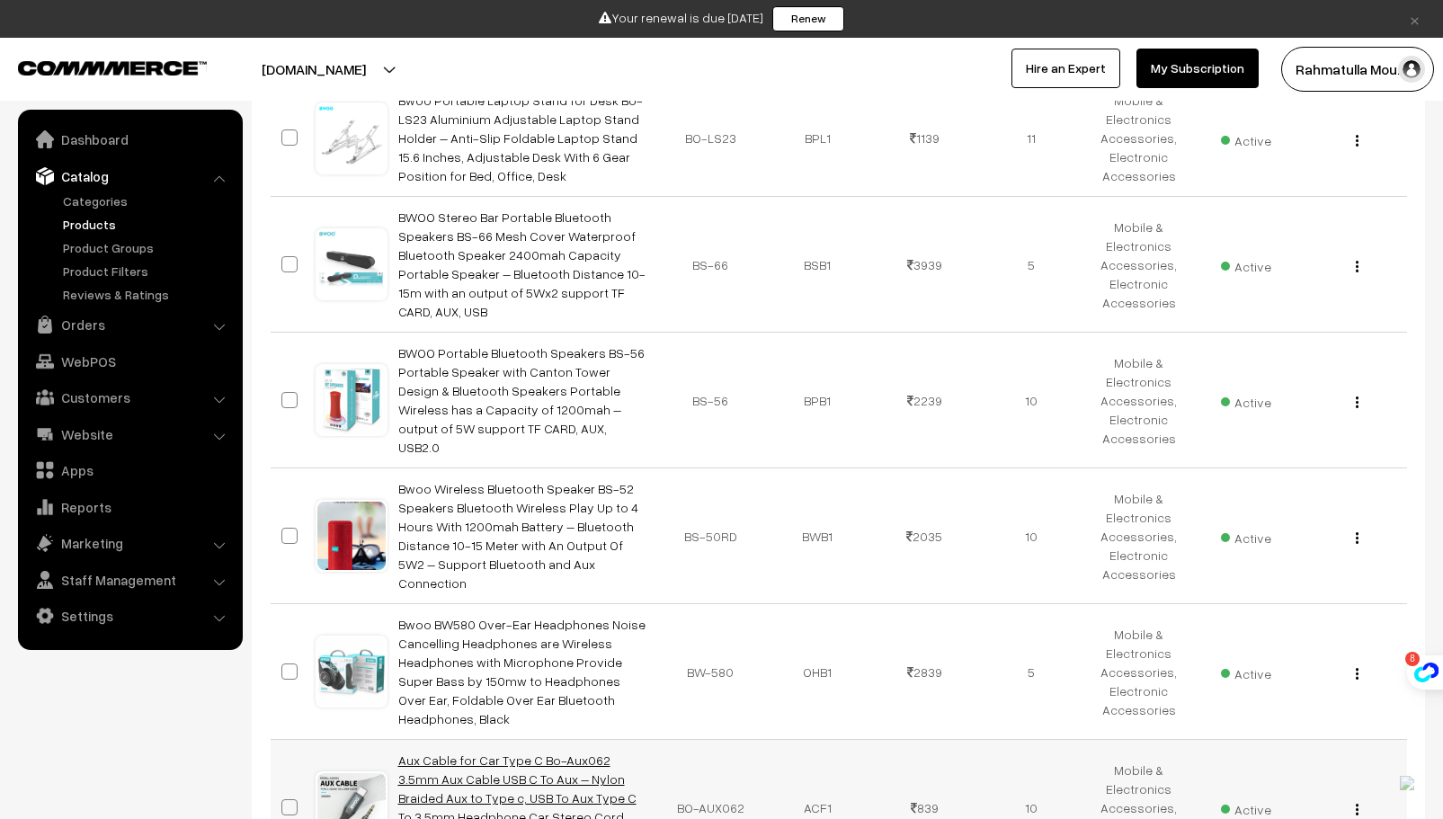
scroll to position [3473, 0]
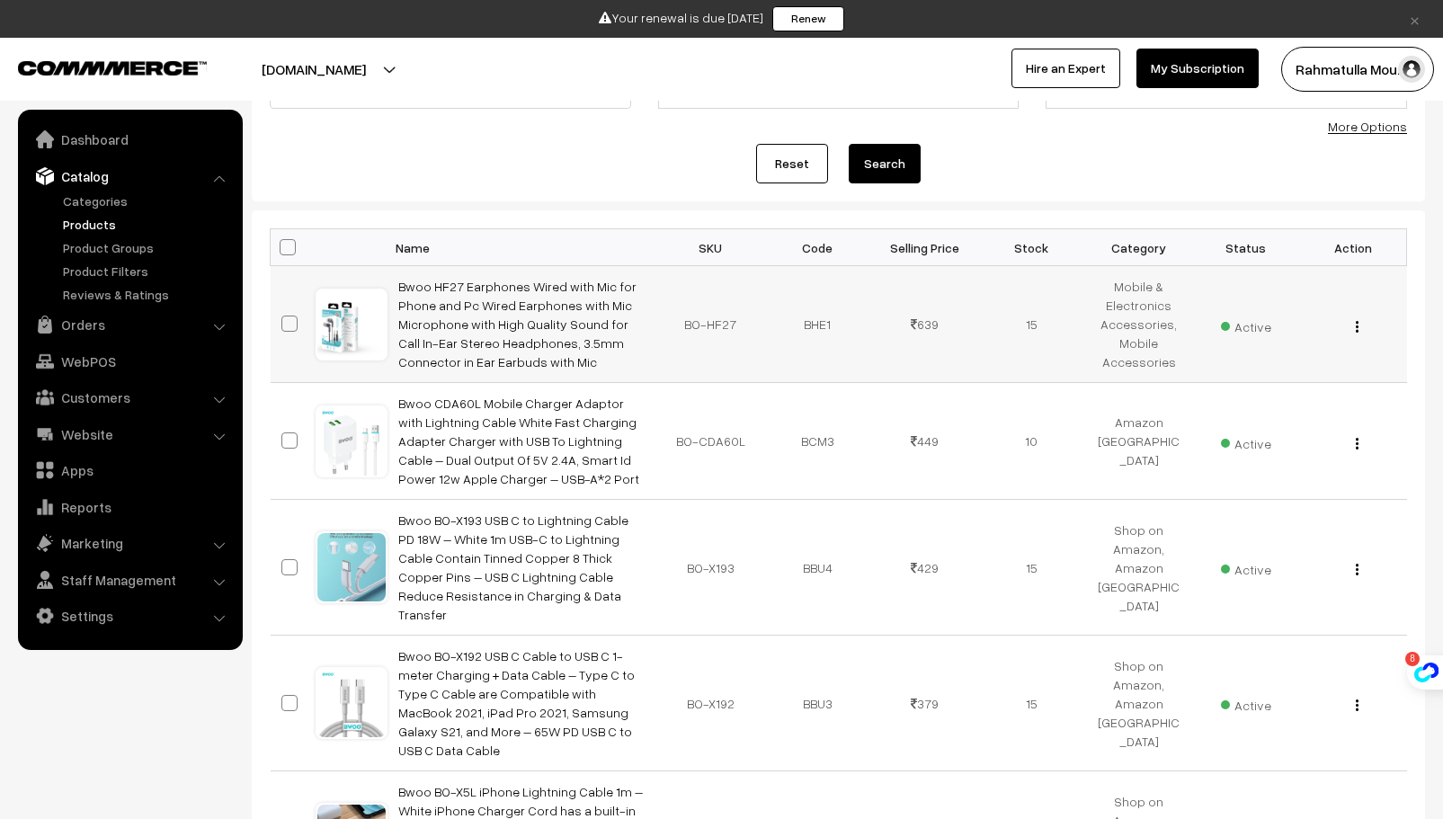
scroll to position [180, 0]
click at [556, 331] on link "Bwoo HF27 Earphones Wired with Mic for Phone and Pc Wired Earphones with Mic Mi…" at bounding box center [517, 324] width 238 height 91
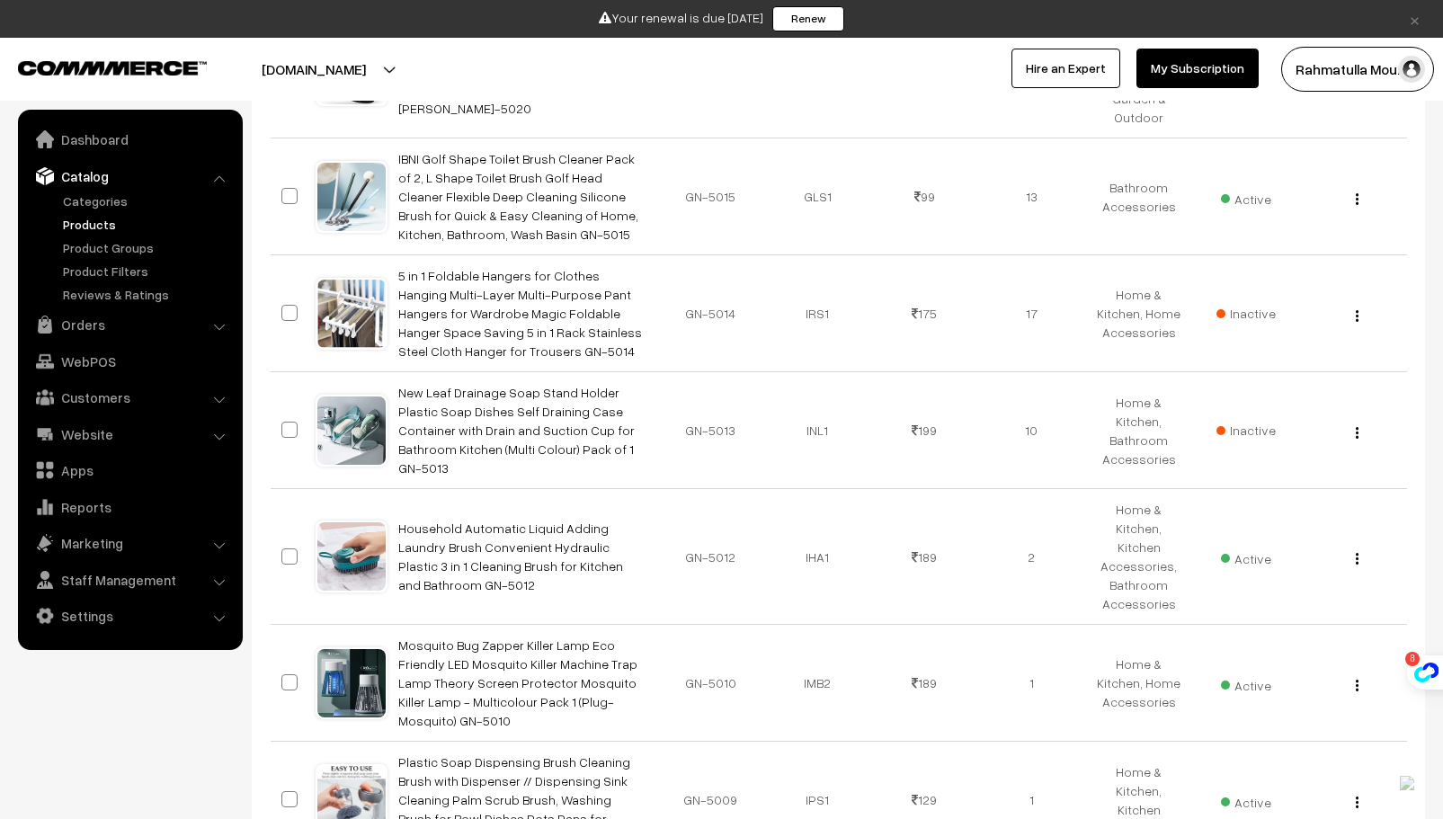
scroll to position [11066, 0]
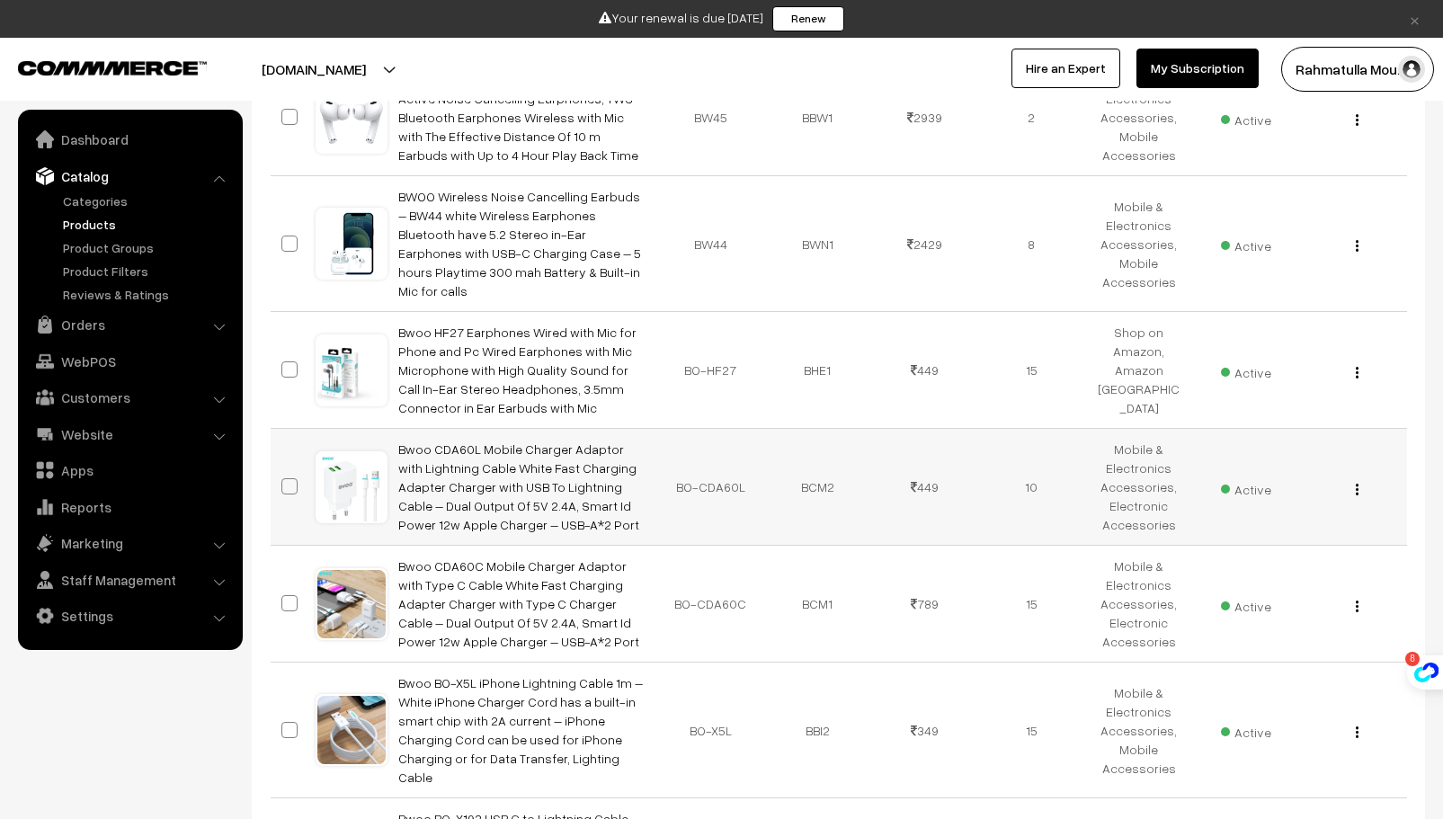
scroll to position [1259, 0]
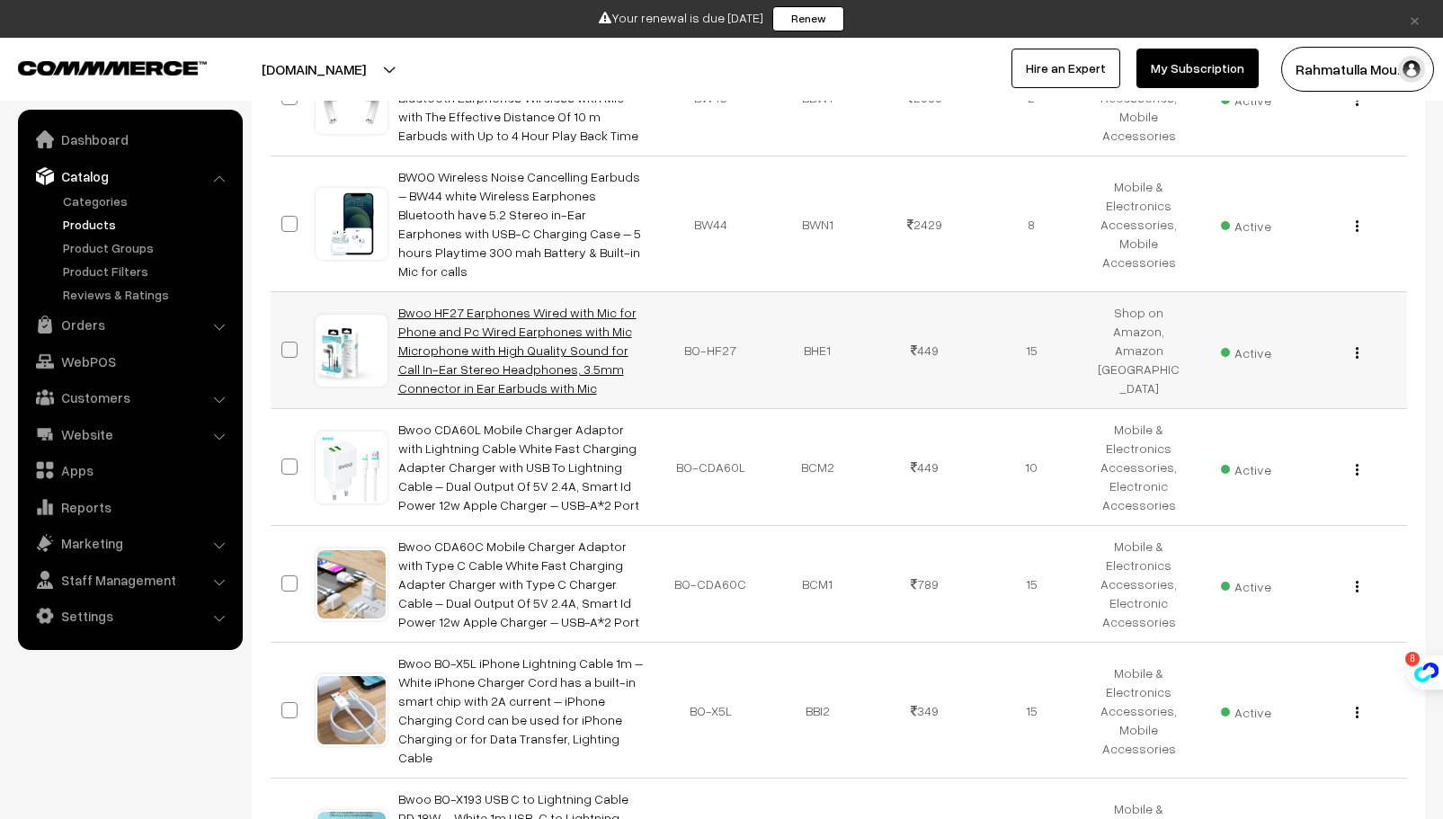
click at [566, 305] on link "Bwoo HF27 Earphones Wired with Mic for Phone and Pc Wired Earphones with Mic Mi…" at bounding box center [517, 350] width 238 height 91
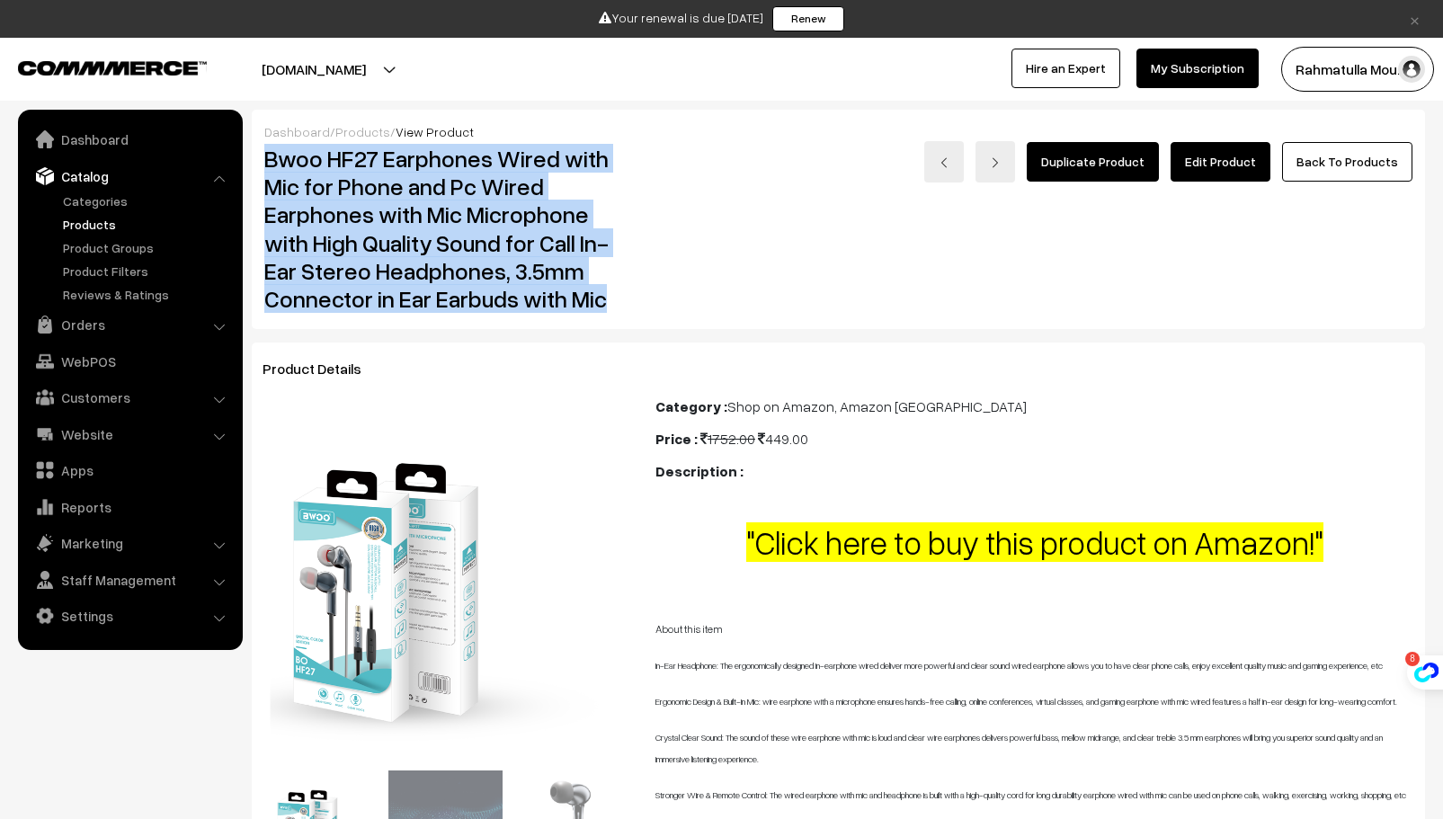
drag, startPoint x: 267, startPoint y: 163, endPoint x: 603, endPoint y: 298, distance: 362.4
click at [603, 298] on h2 "Bwoo HF27 Earphones Wired with Mic for Phone and Pc Wired Earphones with Mic Mi…" at bounding box center [446, 229] width 365 height 168
copy h2 "Bwoo HF27 Earphones Wired with Mic for Phone and Pc Wired Earphones with Mic Mi…"
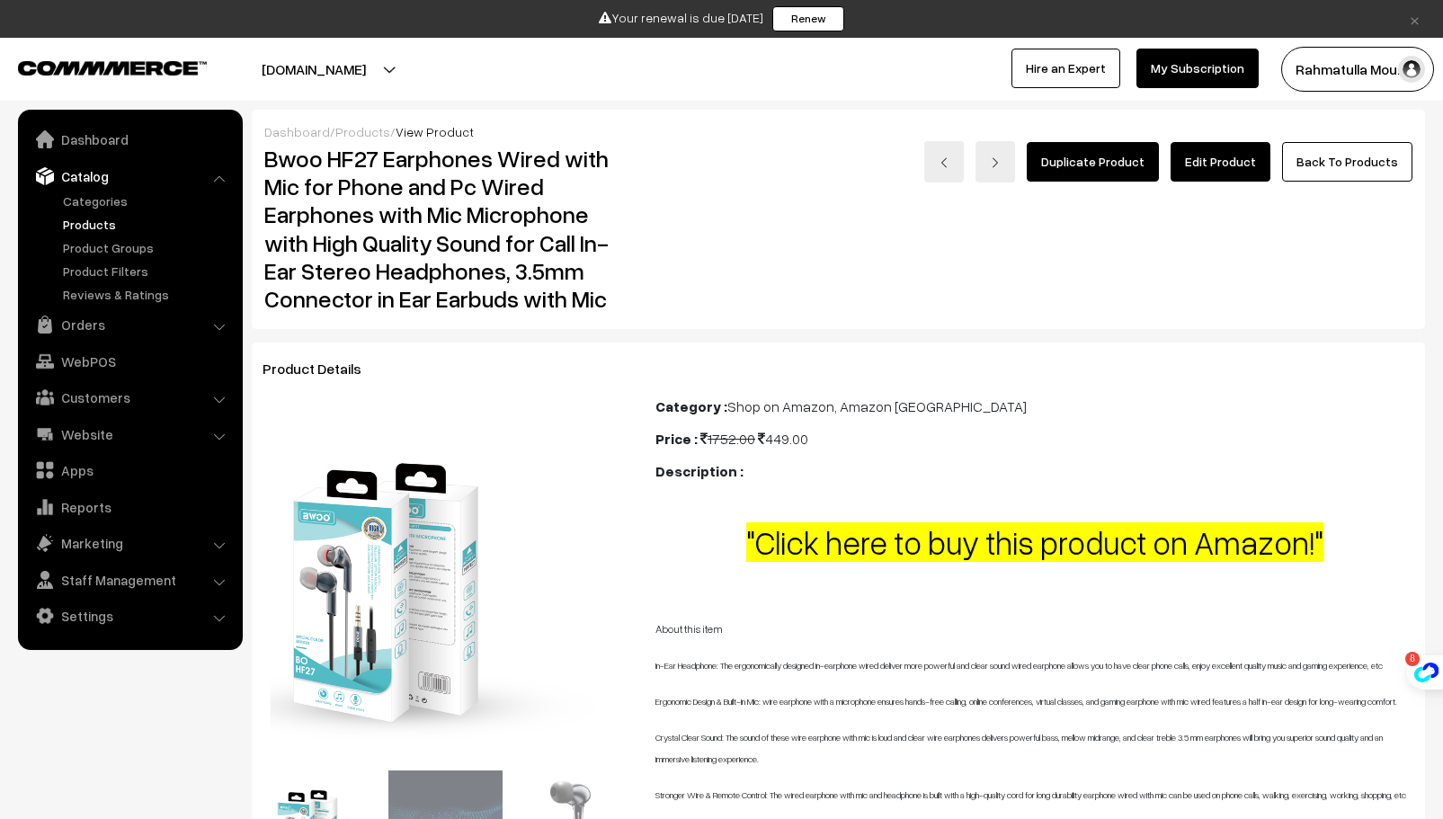
click at [668, 269] on div "Duplicate Product Edit Product Back To Products" at bounding box center [1034, 228] width 783 height 175
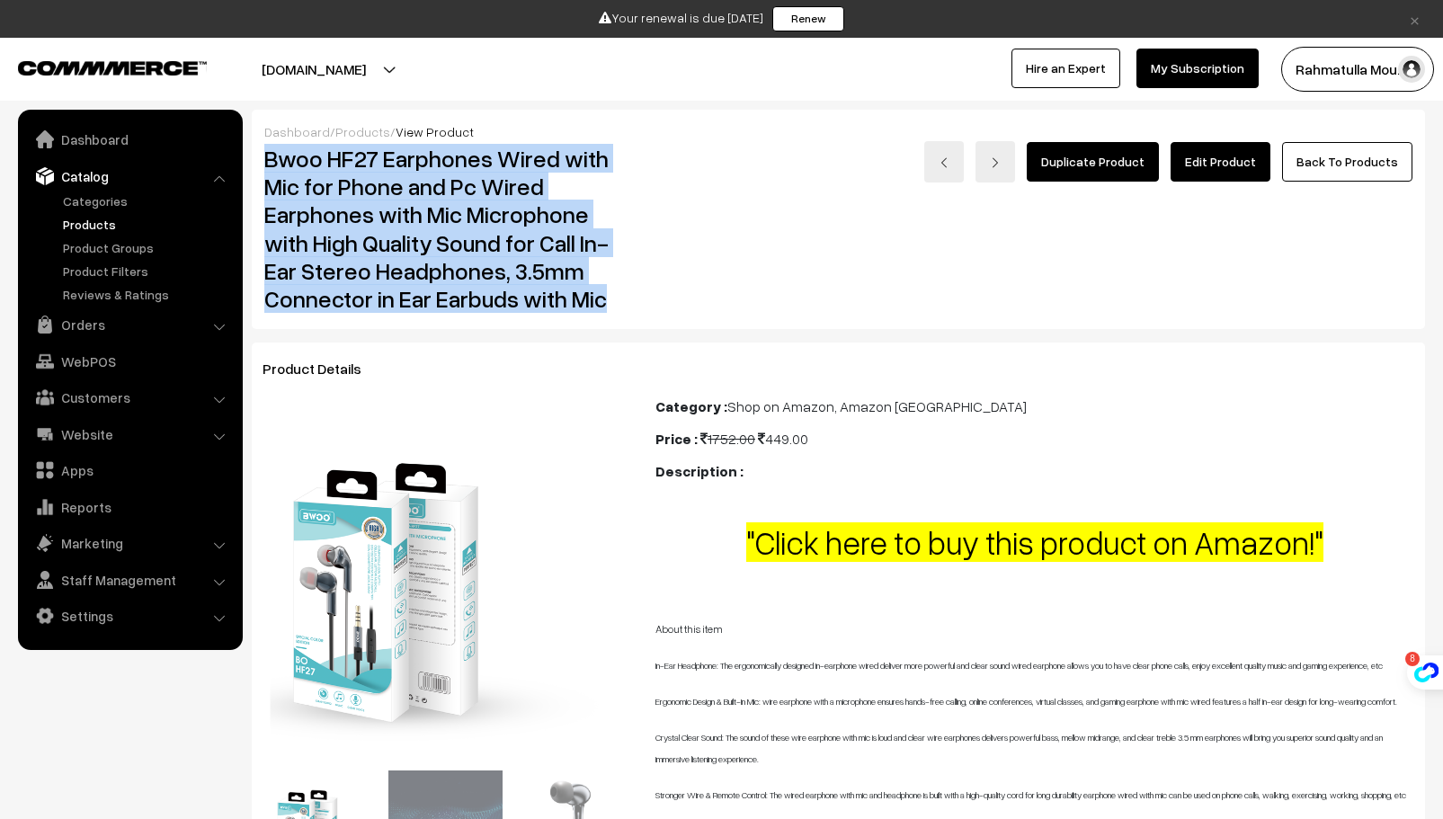
drag, startPoint x: 270, startPoint y: 159, endPoint x: 631, endPoint y: 306, distance: 390.1
click at [631, 306] on div "Bwoo HF27 Earphones Wired with Mic for Phone and Pc Wired Earphones with Mic Mi…" at bounding box center [447, 228] width 392 height 175
copy h2 "Bwoo HF27 Earphones Wired with Mic for Phone and Pc Wired Earphones with Mic Mi…"
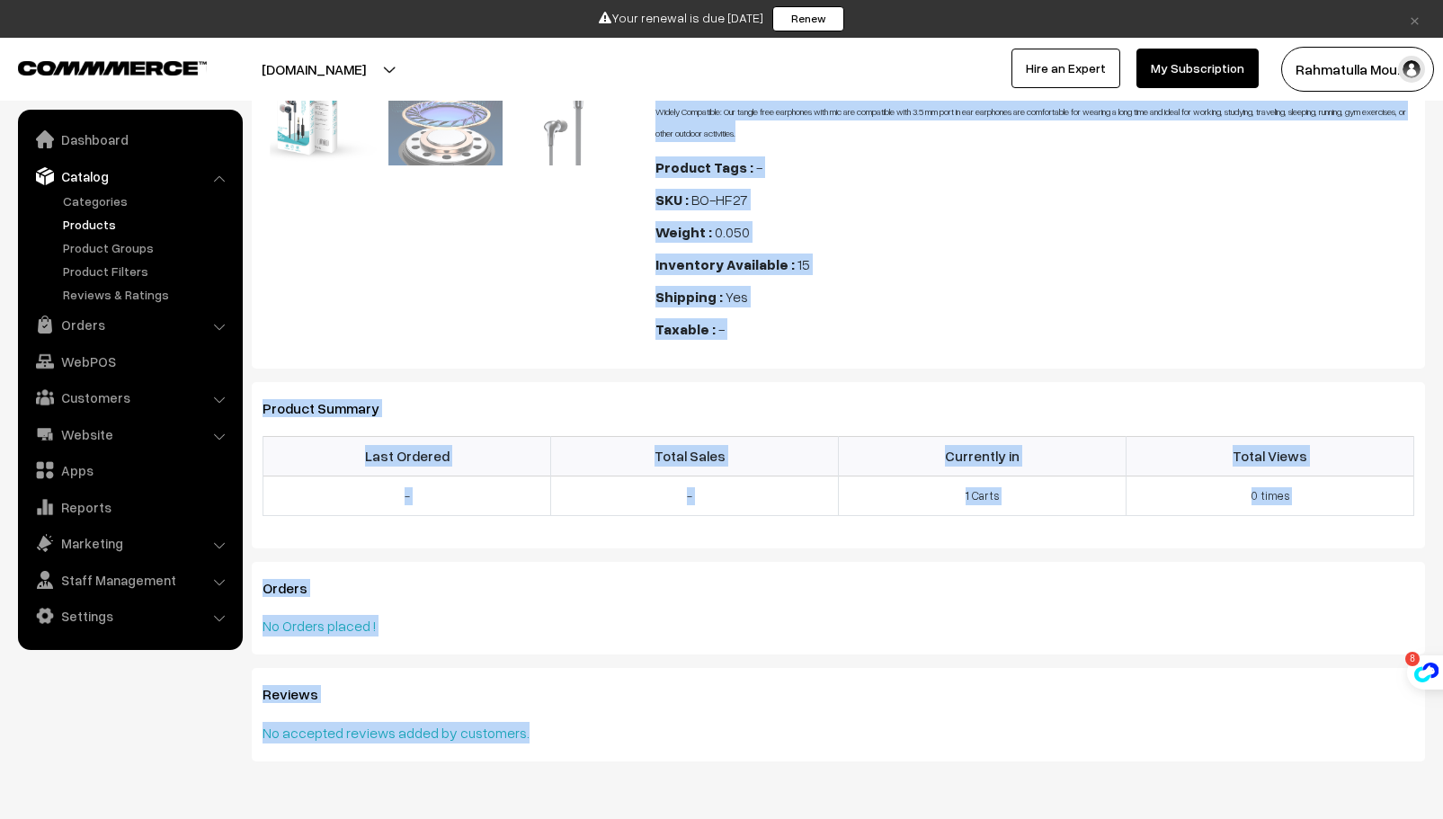
scroll to position [843, 0]
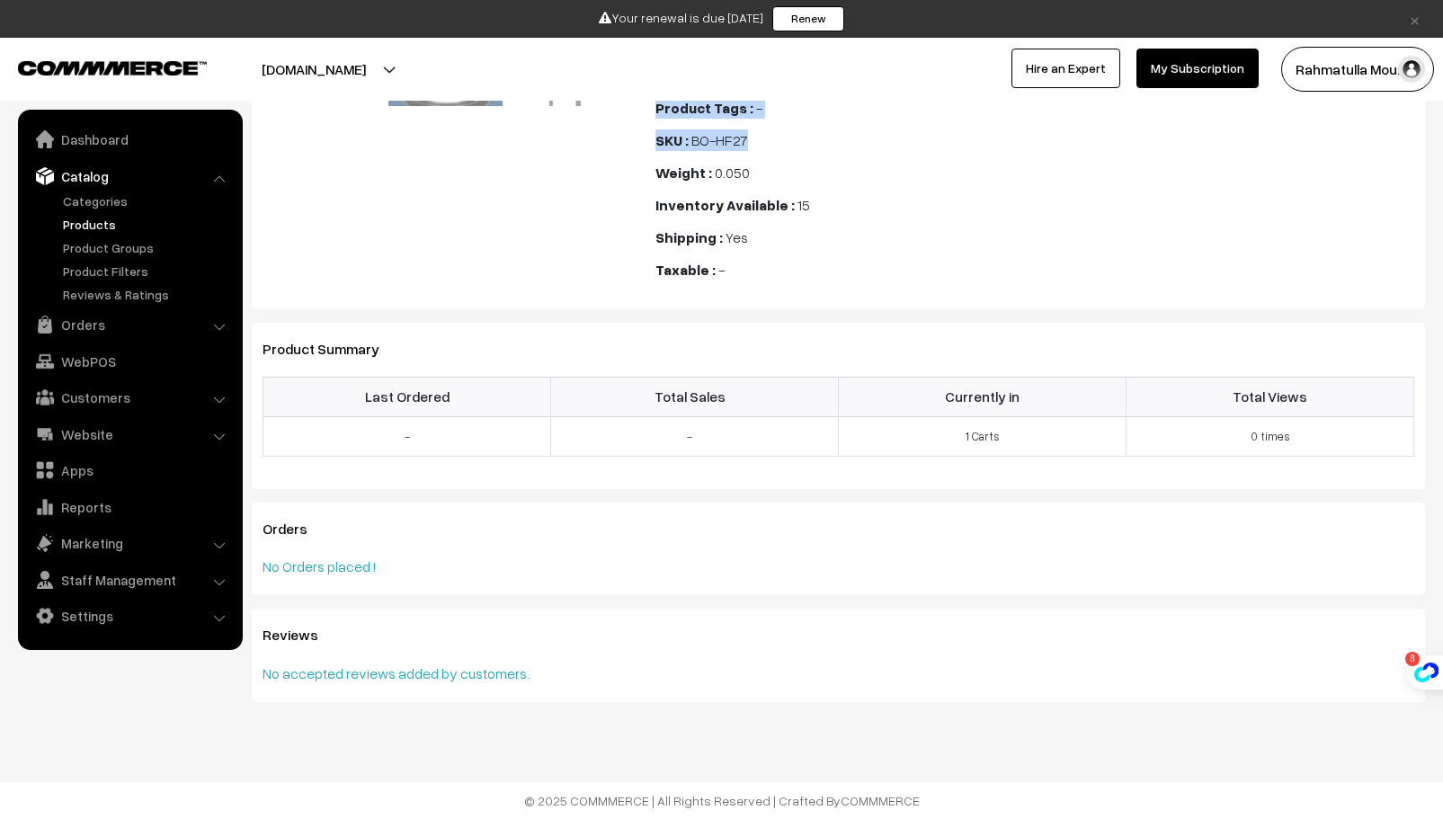
drag, startPoint x: 657, startPoint y: 355, endPoint x: 861, endPoint y: 120, distance: 311.2
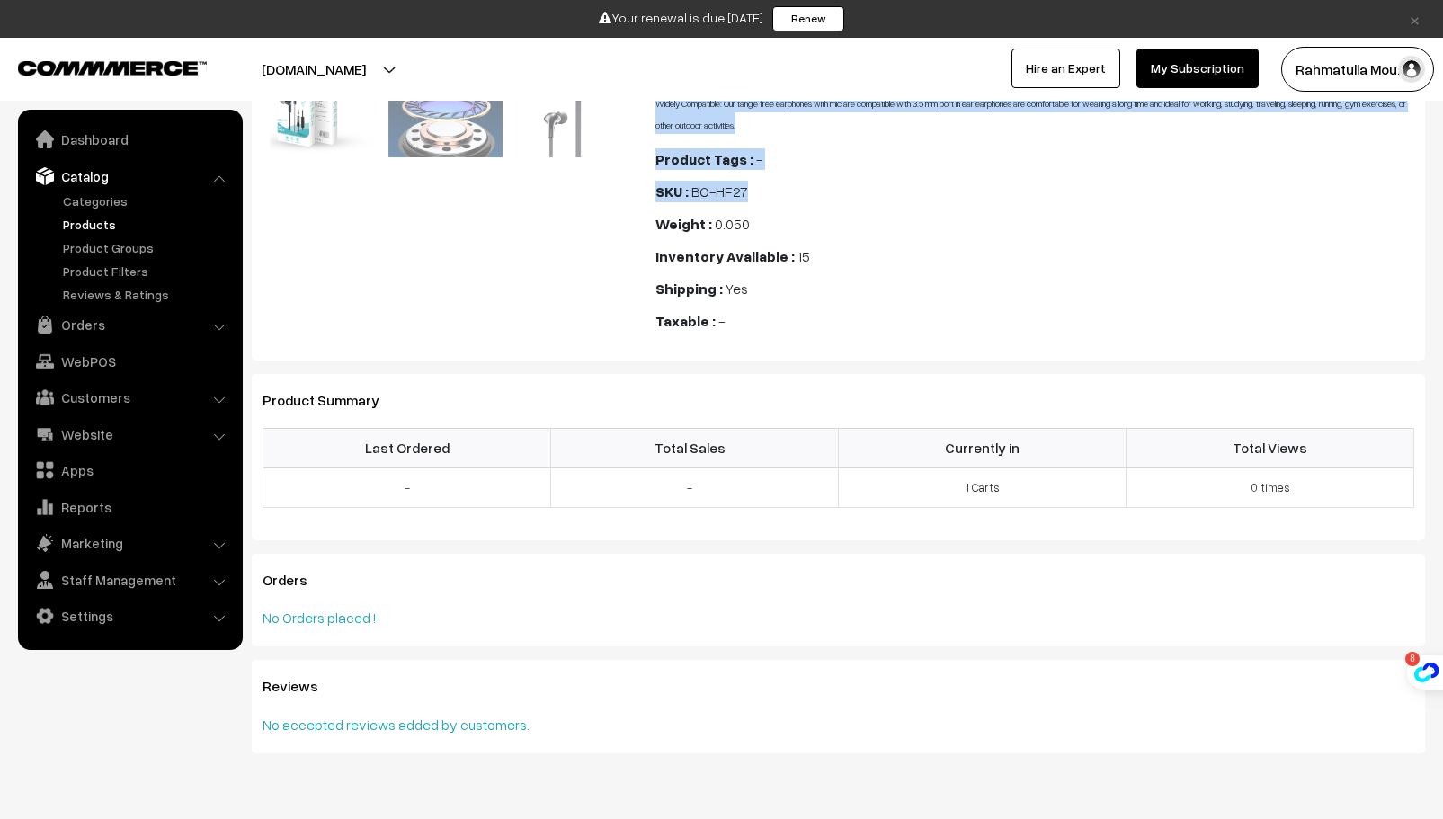
scroll to position [663, 0]
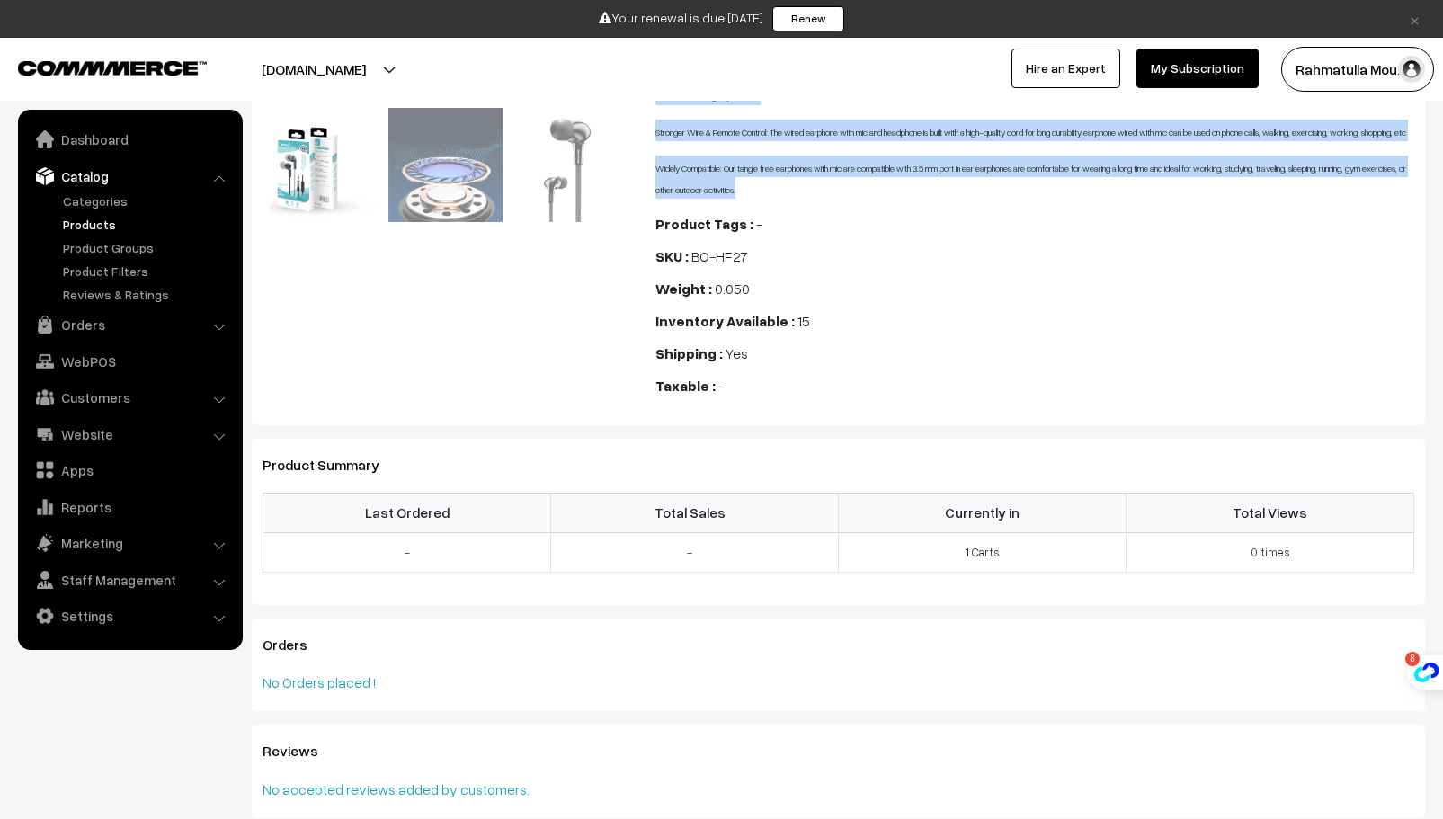
click at [858, 199] on p "Widely Compatible: Our tangle free earphones with mic are compatible with 3.5 m…" at bounding box center [1035, 177] width 759 height 43
copy span "About this item In-Ear Headphone: The ergonomically designed in-earphone wired …"
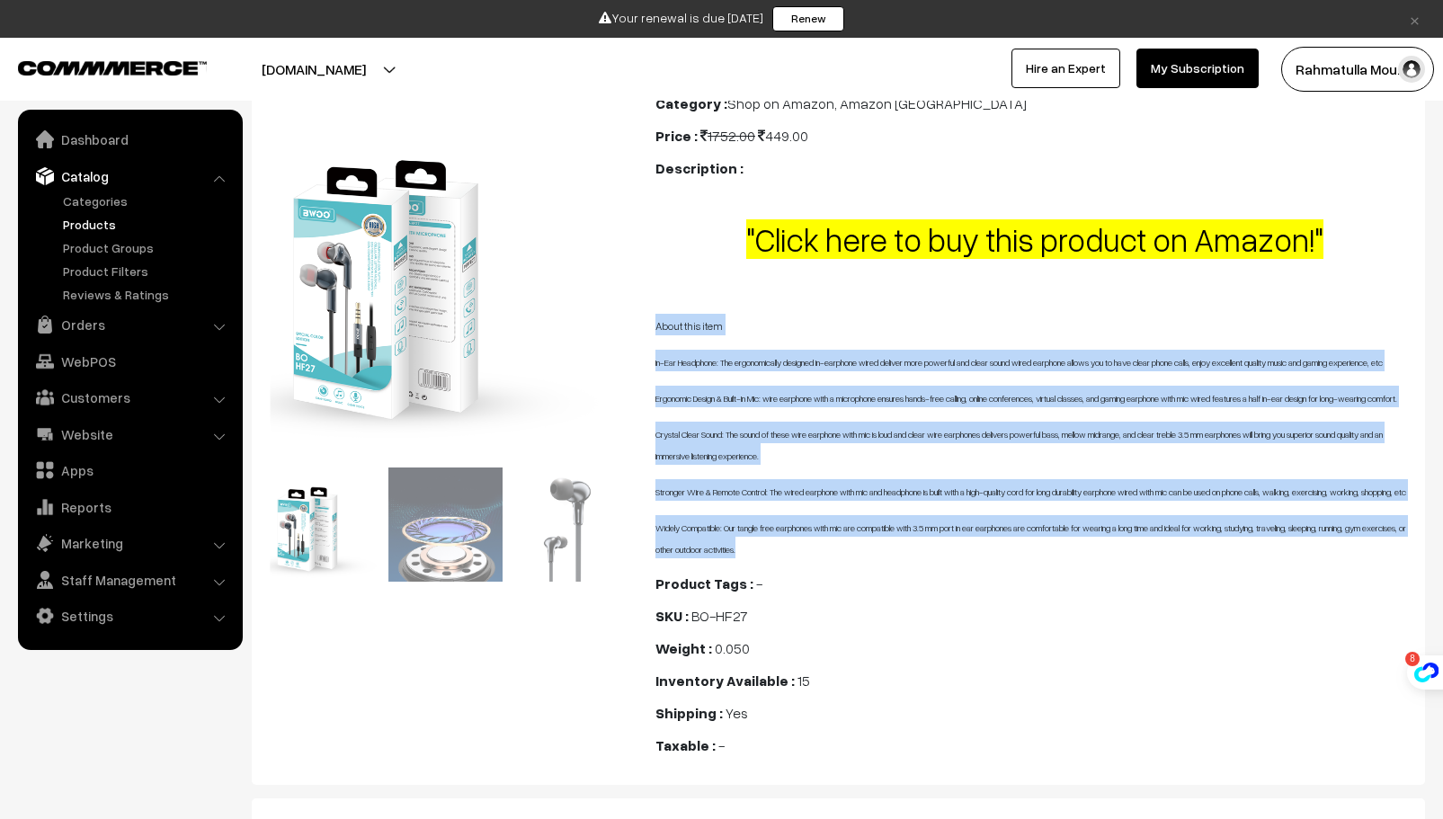
scroll to position [0, 0]
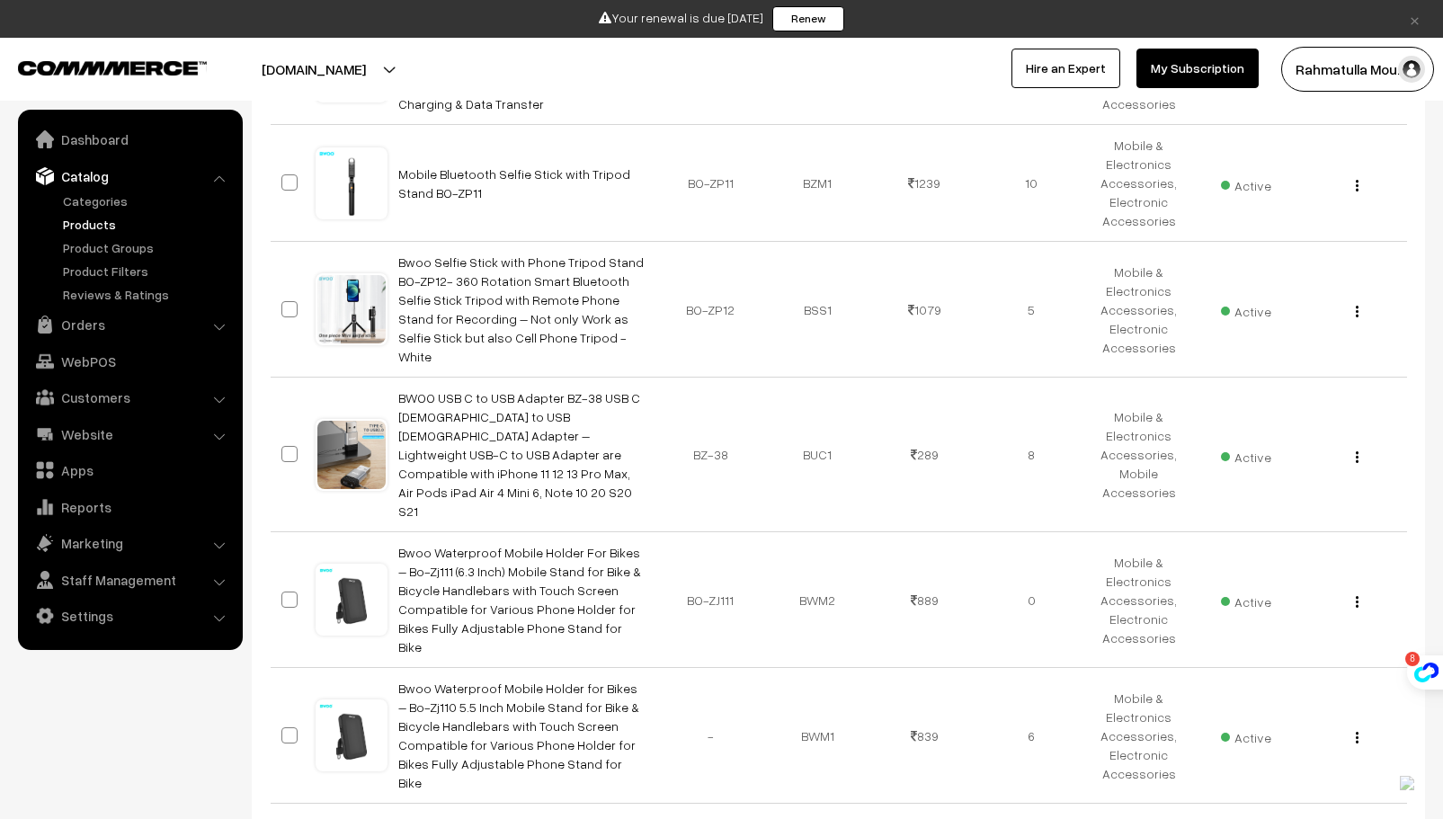
scroll to position [2698, 0]
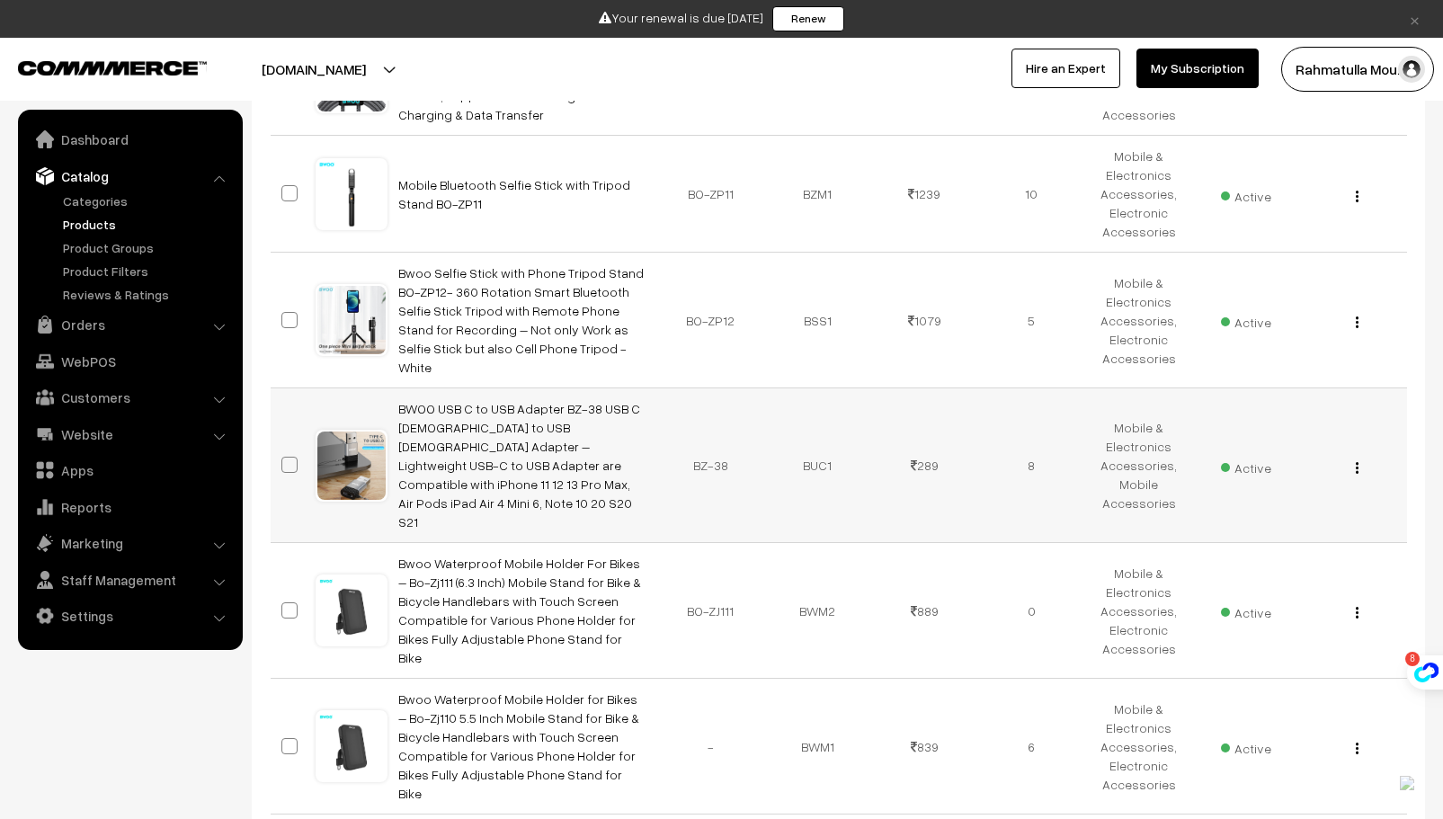
click at [540, 389] on td "BWOO USB C to USB Adapter BZ-38 USB C [DEMOGRAPHIC_DATA] to USB [DEMOGRAPHIC_DA…" at bounding box center [523, 466] width 270 height 155
click at [534, 401] on link "BWOO USB C to USB Adapter BZ-38 USB C [DEMOGRAPHIC_DATA] to USB [DEMOGRAPHIC_DA…" at bounding box center [519, 465] width 242 height 129
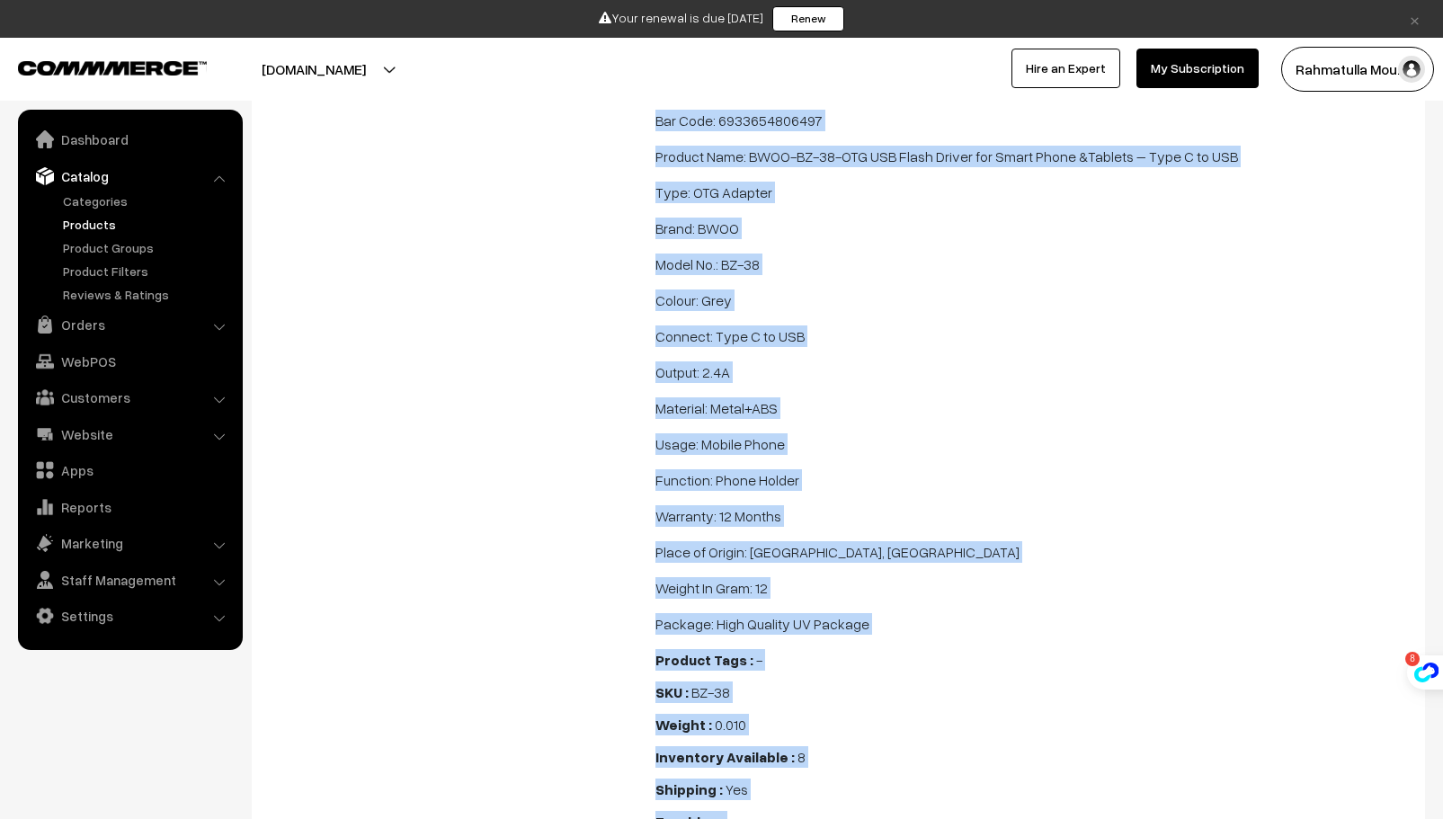
drag, startPoint x: 676, startPoint y: 494, endPoint x: 1303, endPoint y: 822, distance: 707.6
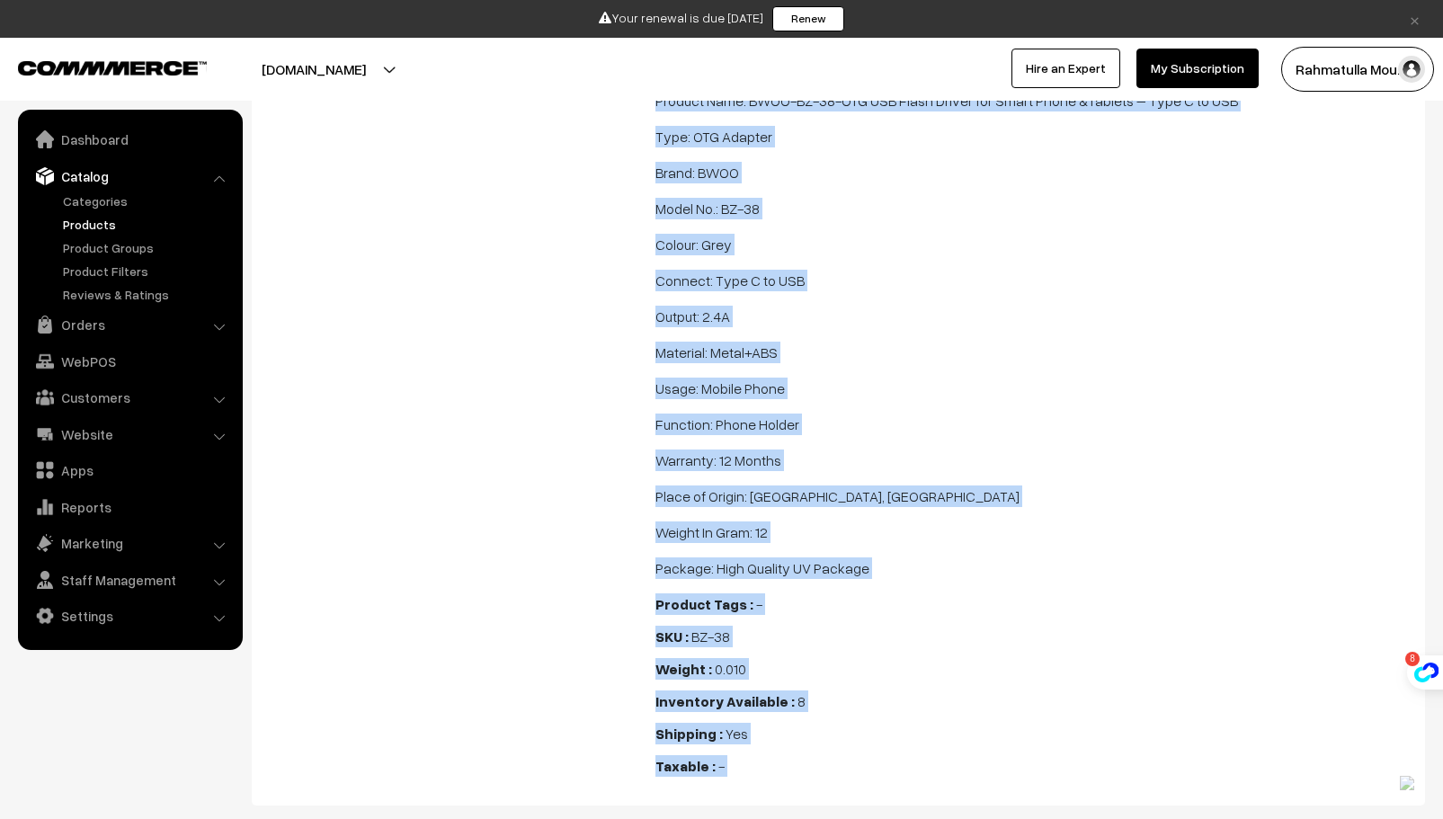
scroll to position [1561, 0]
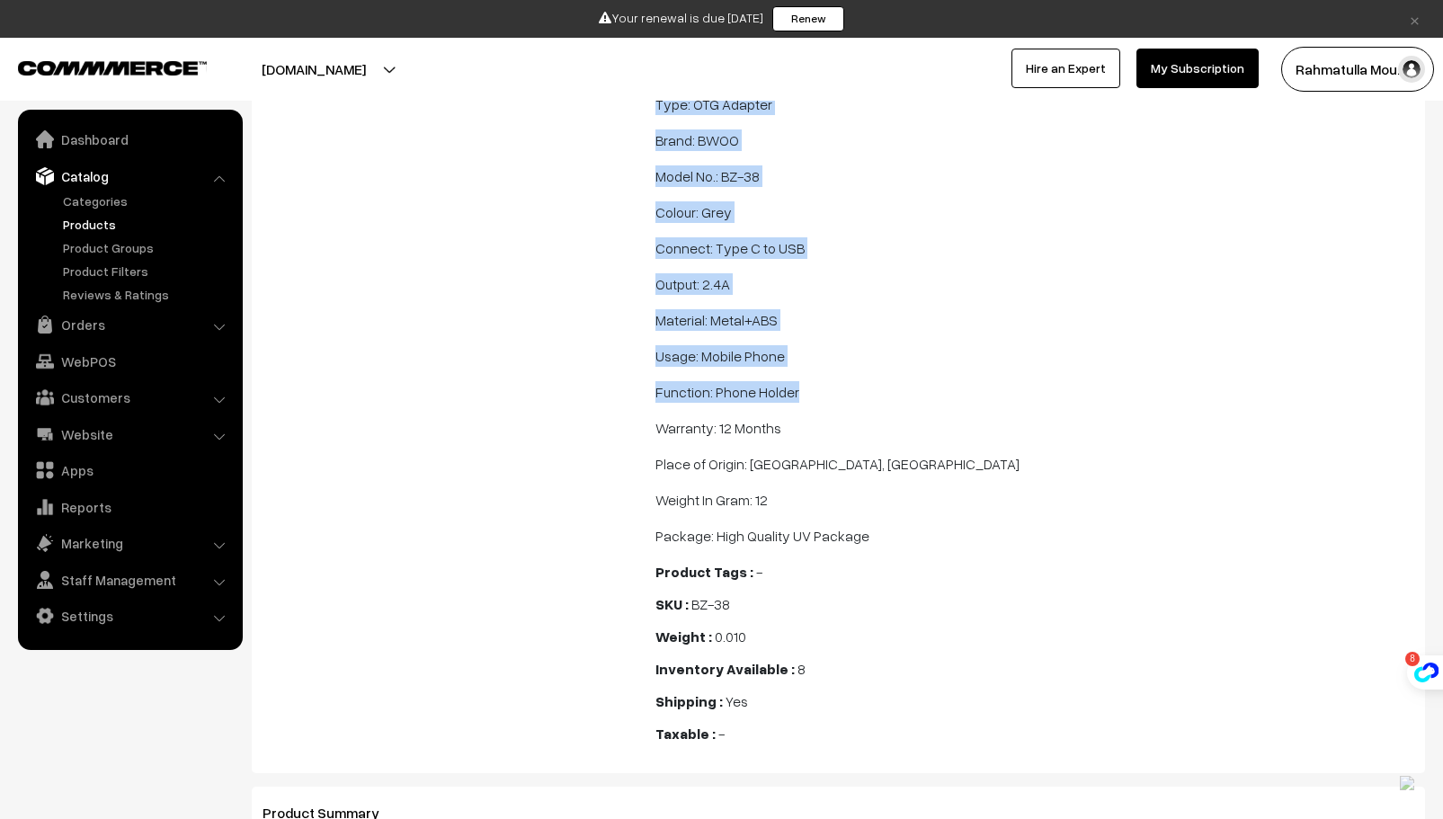
copy span "LORE IPS D si AME Consect AD-30 ELI S Doeius te INC Utla Etdolor – Magnaaliqua …"
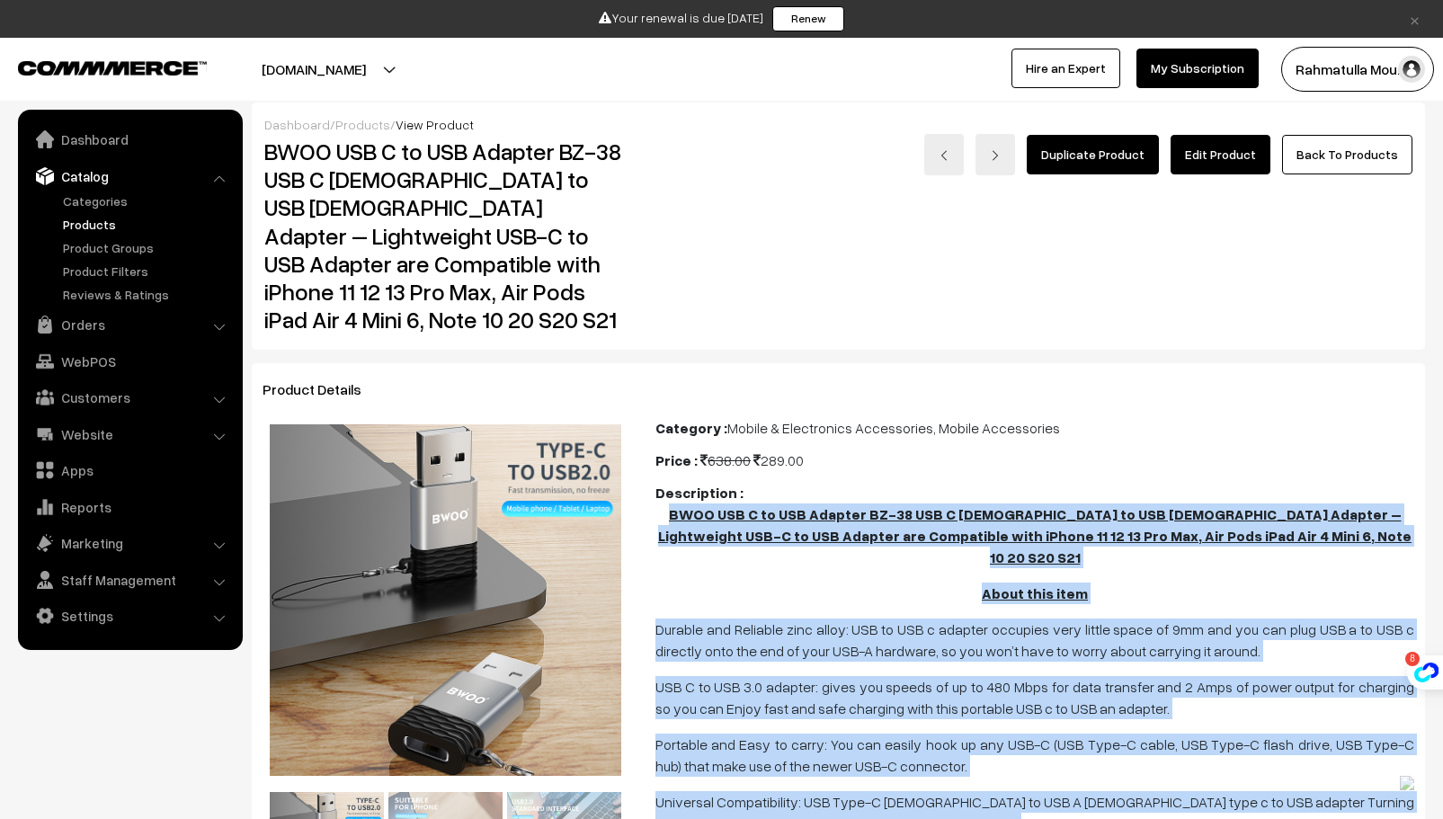
scroll to position [0, 0]
